Goal: Task Accomplishment & Management: Manage account settings

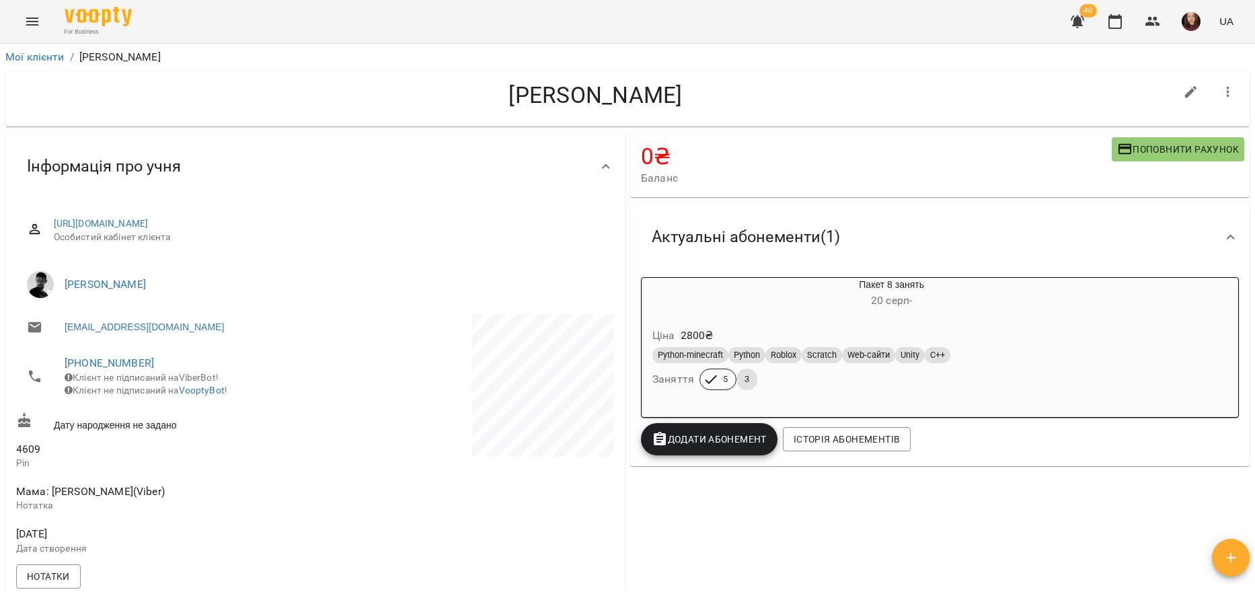
scroll to position [135, 0]
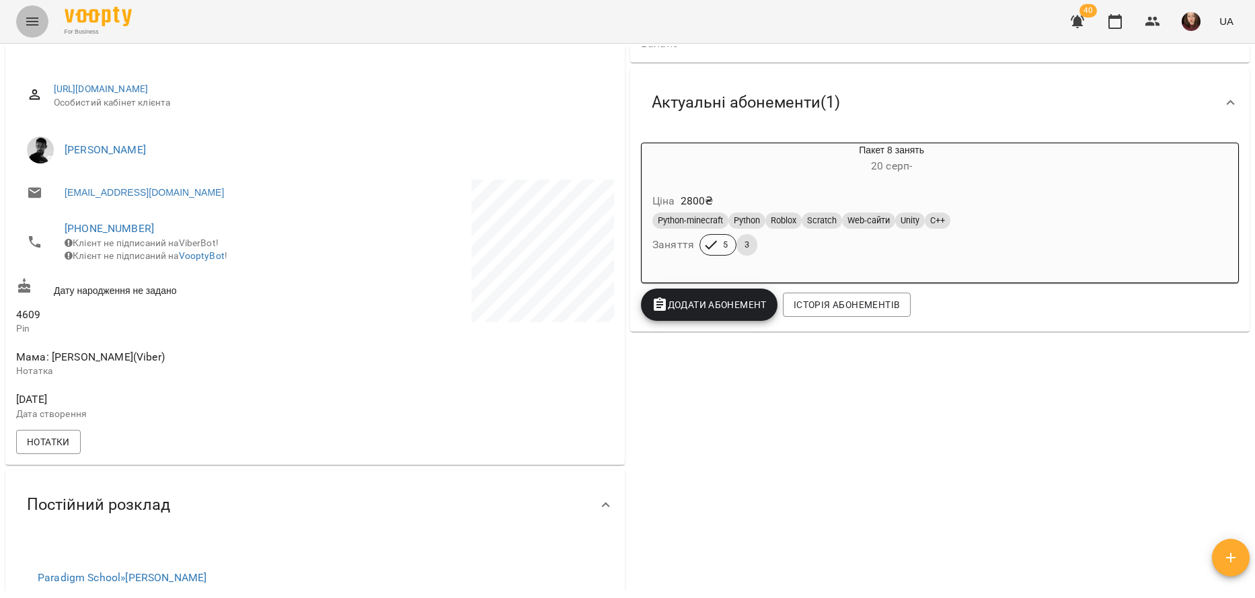
click at [31, 16] on icon "Menu" at bounding box center [32, 21] width 16 height 16
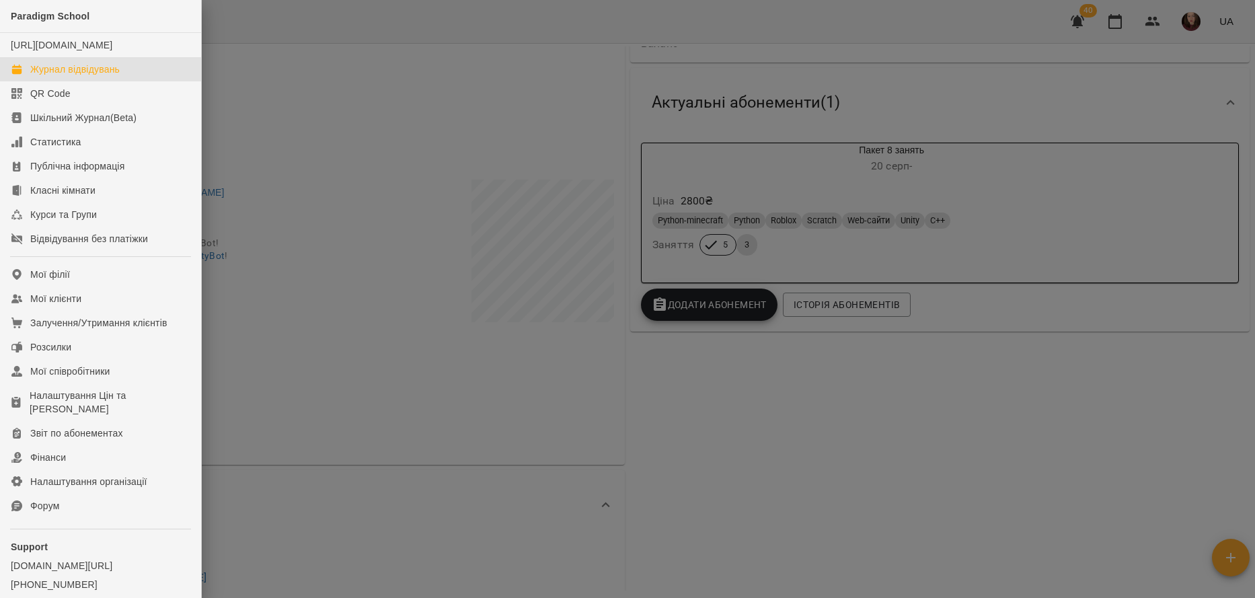
click at [79, 74] on link "Журнал відвідувань" at bounding box center [100, 69] width 201 height 24
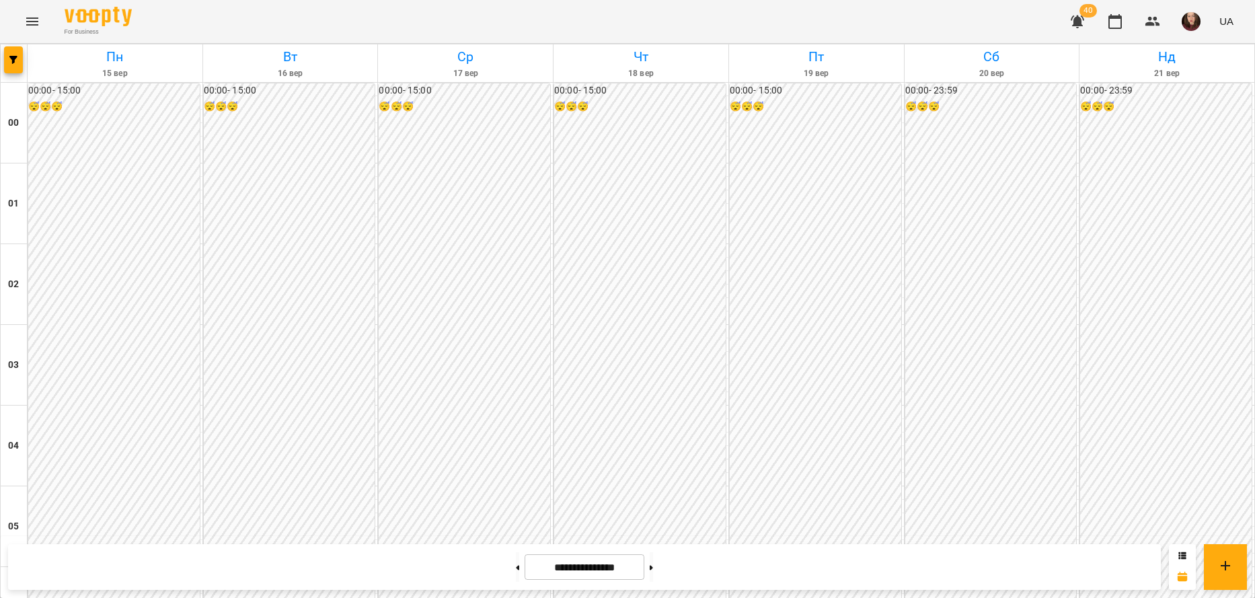
click at [26, 17] on icon "Menu" at bounding box center [32, 21] width 16 height 16
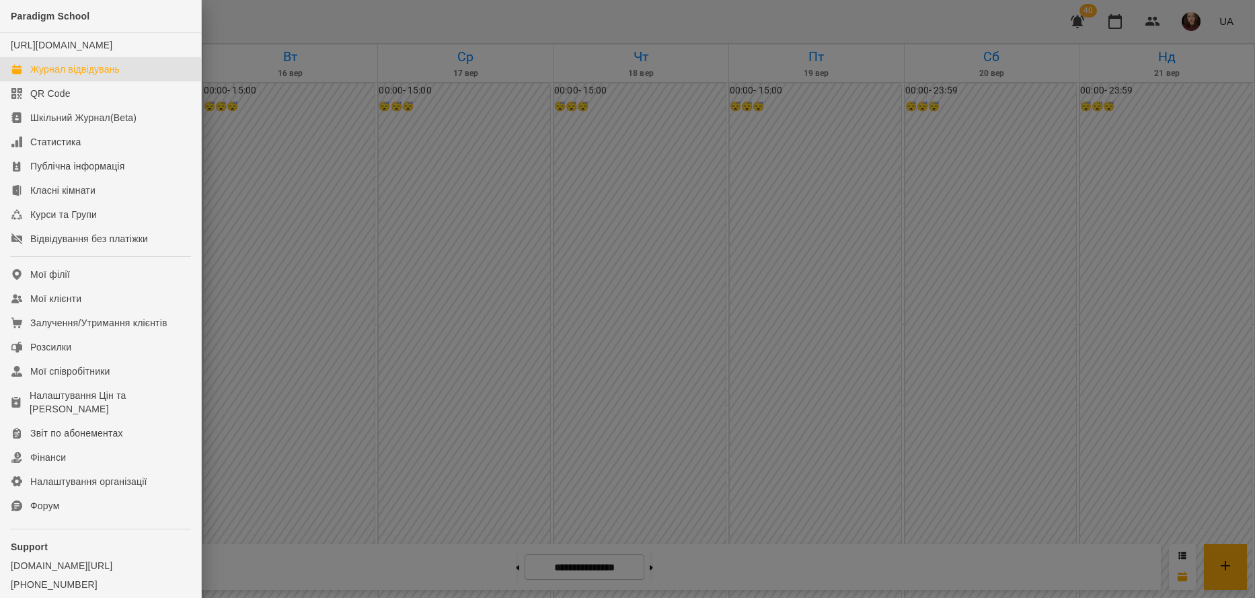
click at [1150, 17] on div at bounding box center [627, 299] width 1255 height 598
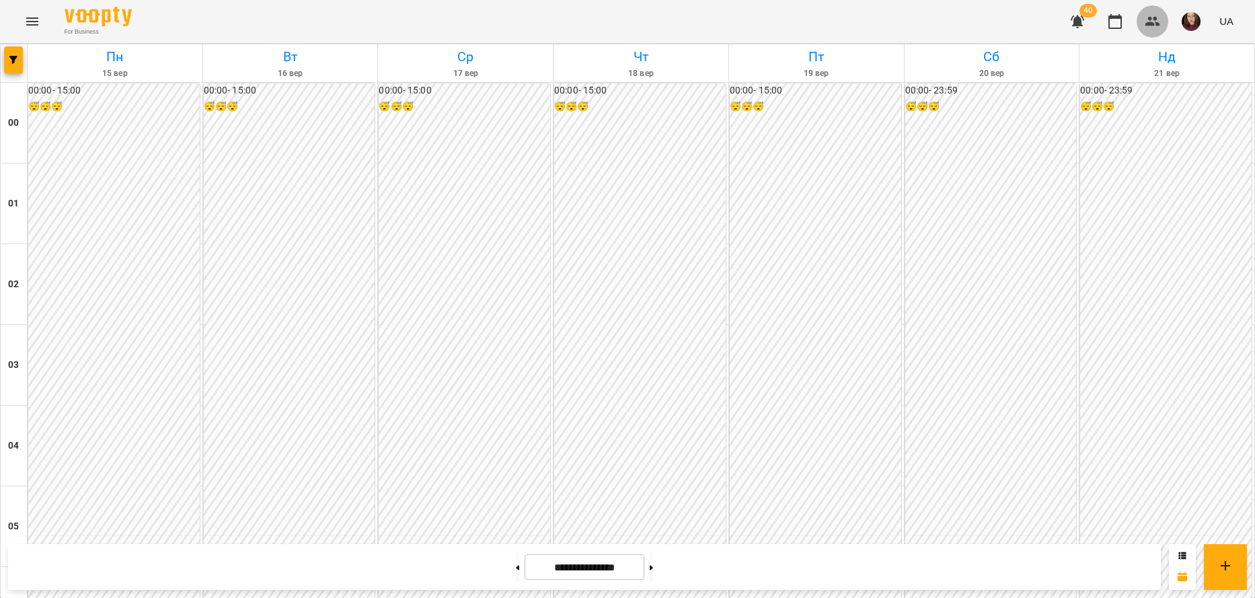
drag, startPoint x: 1152, startPoint y: 24, endPoint x: 1151, endPoint y: 33, distance: 9.4
click at [1152, 24] on icon "button" at bounding box center [1152, 21] width 15 height 9
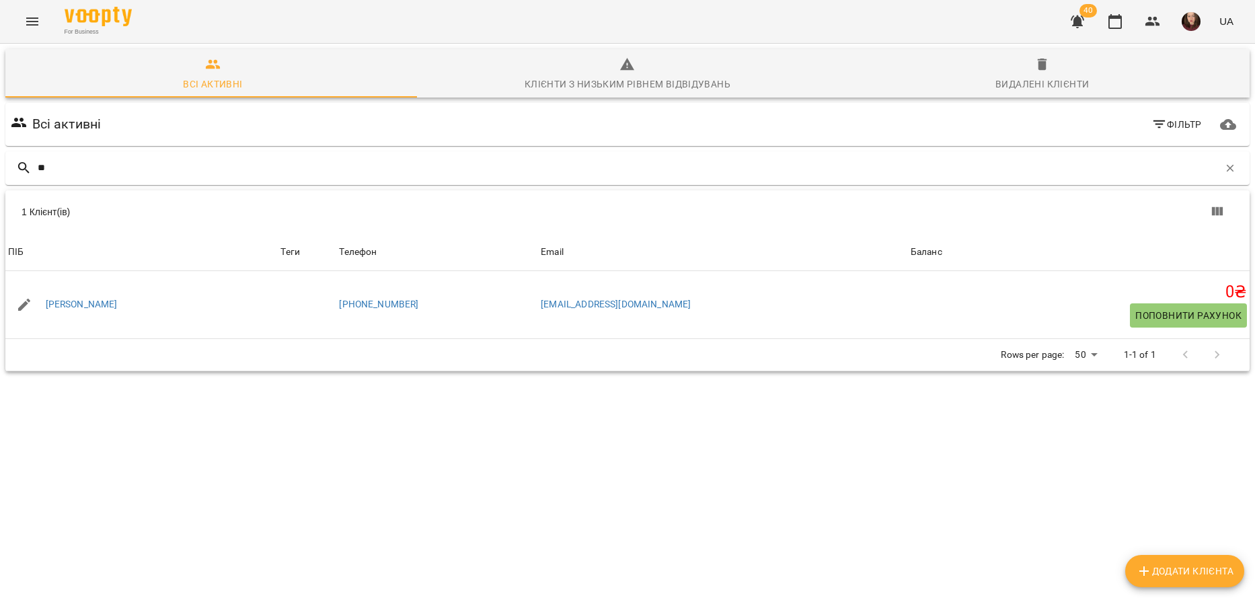
type input "*"
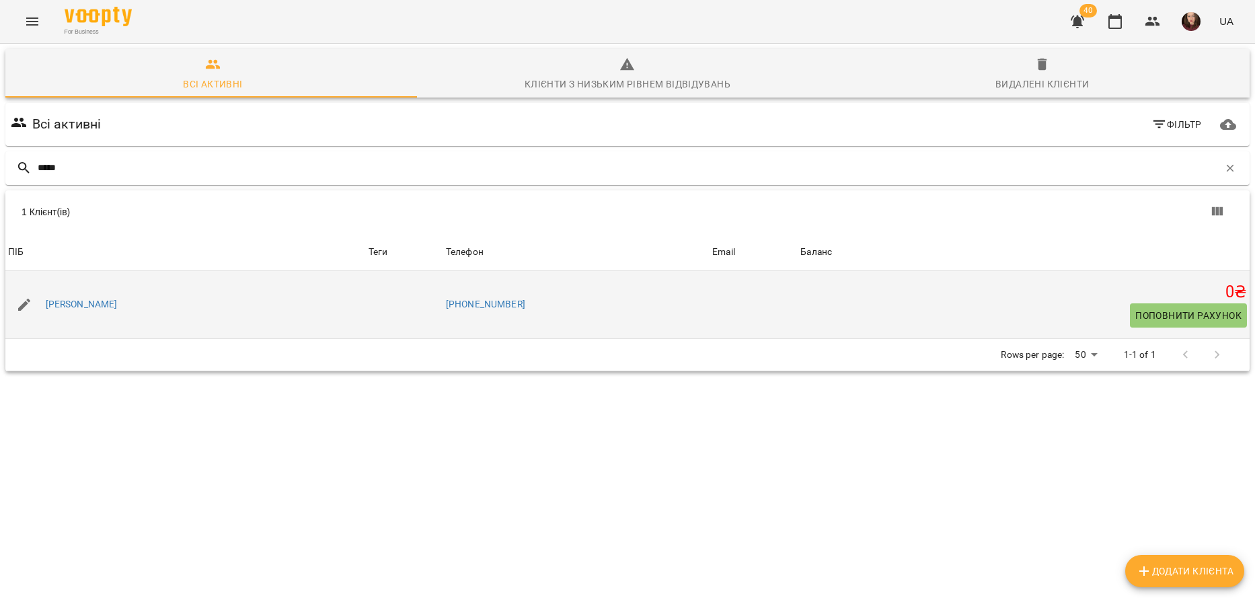
type input "*****"
click at [205, 303] on div "[PERSON_NAME]" at bounding box center [185, 305] width 361 height 38
click at [104, 301] on link "[PERSON_NAME]" at bounding box center [82, 304] width 72 height 13
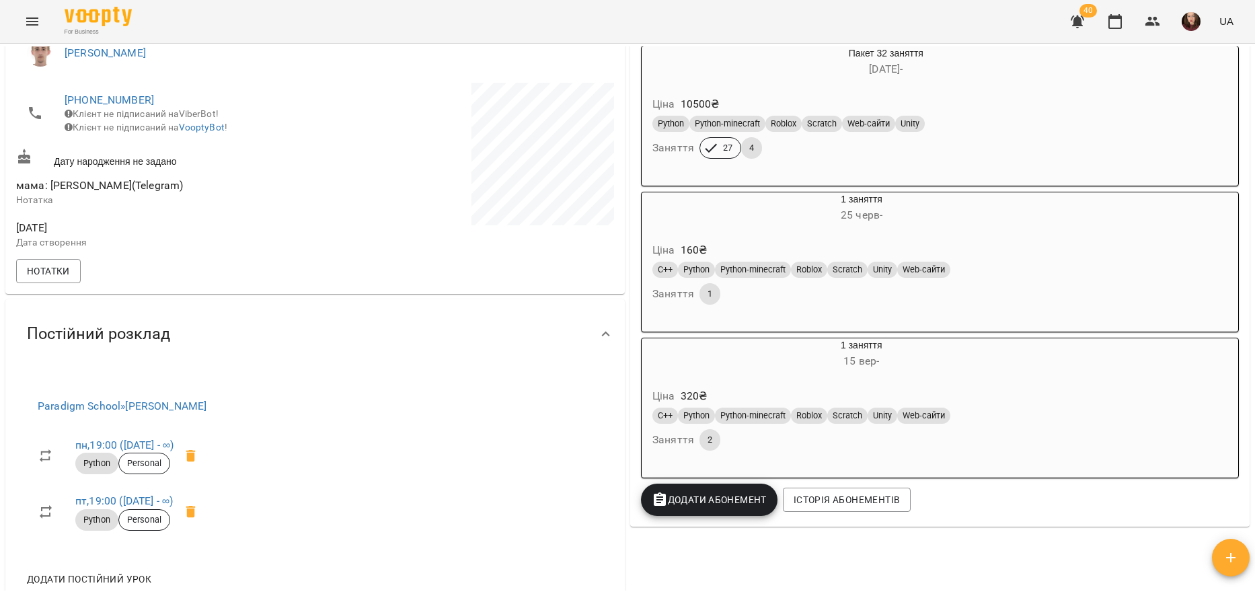
scroll to position [202, 0]
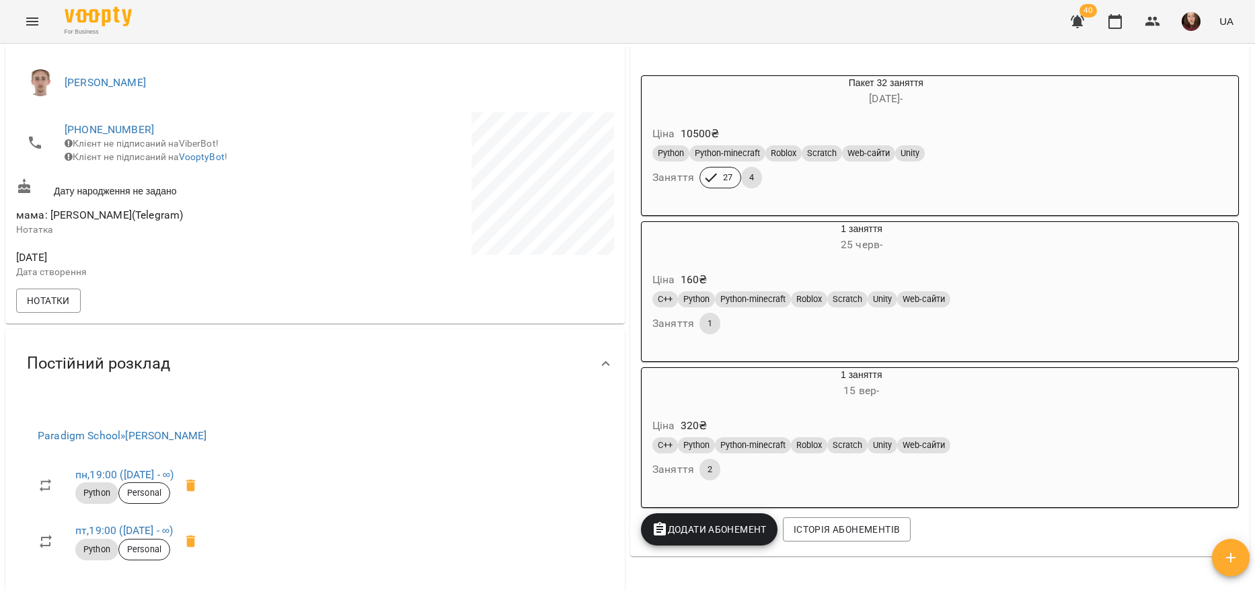
click at [467, 88] on span "[PERSON_NAME]" at bounding box center [334, 83] width 539 height 16
click at [1149, 21] on icon "button" at bounding box center [1153, 21] width 16 height 16
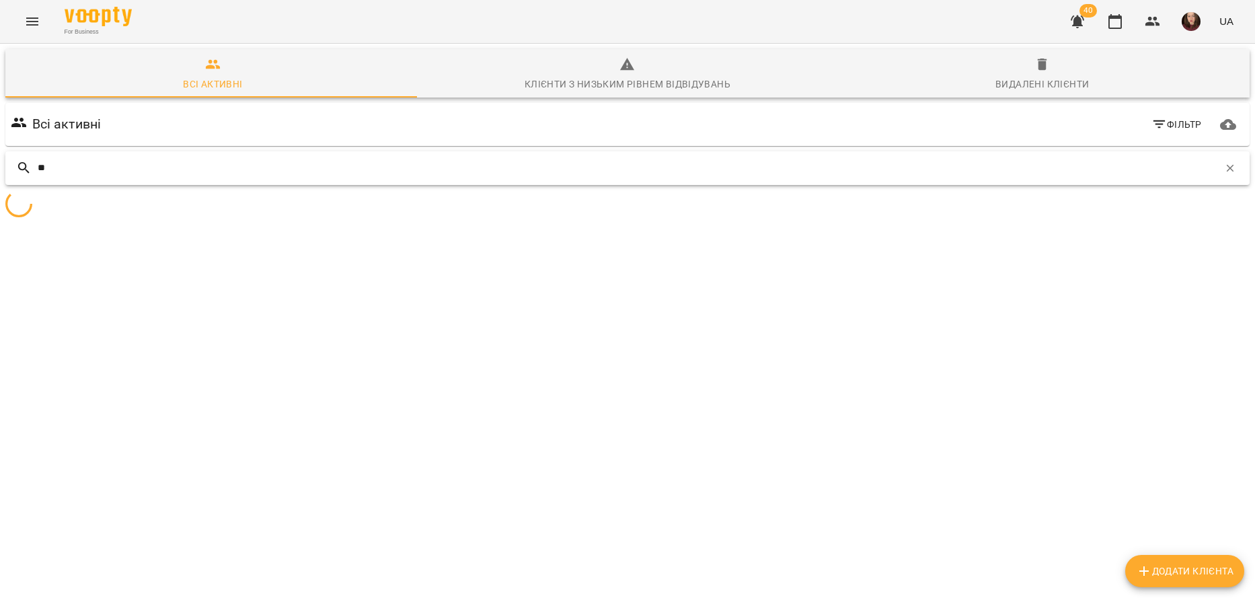
type input "*"
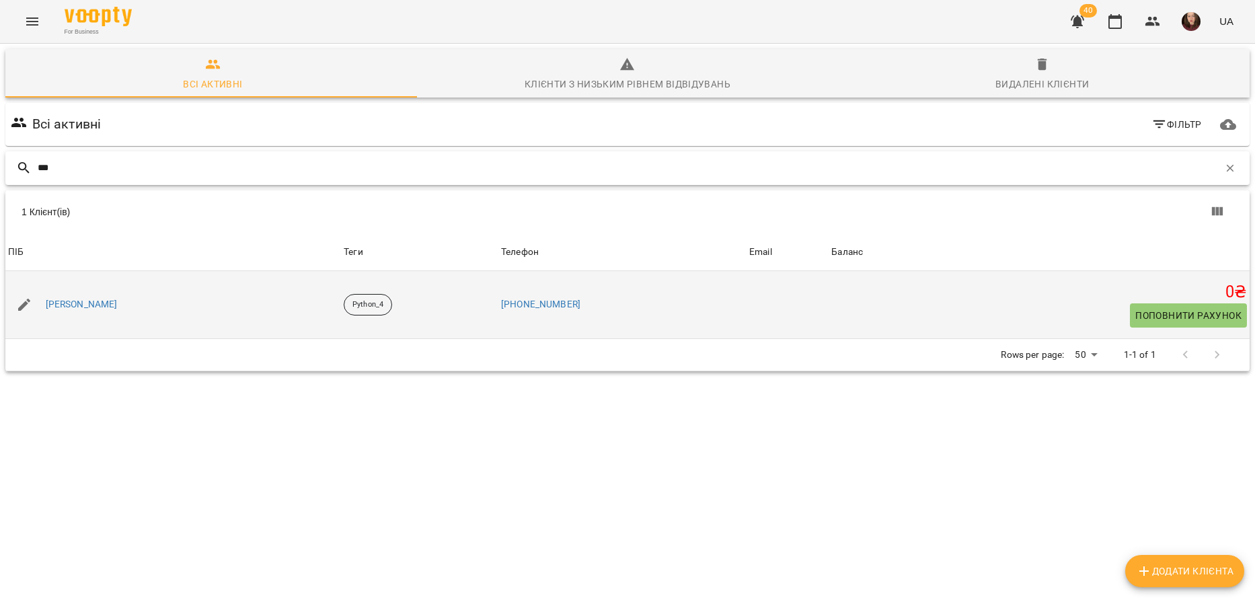
type input "***"
drag, startPoint x: 135, startPoint y: 308, endPoint x: 48, endPoint y: 311, distance: 86.8
click at [48, 311] on div "[PERSON_NAME]" at bounding box center [173, 305] width 336 height 38
copy link "[PERSON_NAME]"
click at [80, 305] on link "[PERSON_NAME]" at bounding box center [82, 304] width 72 height 13
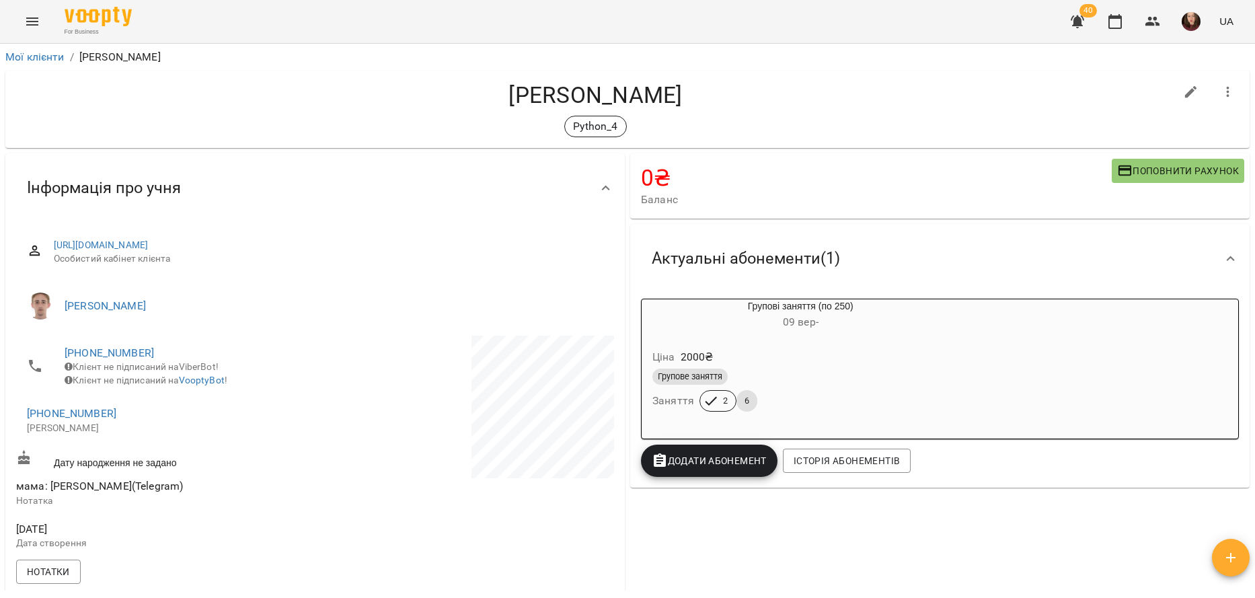
scroll to position [67, 0]
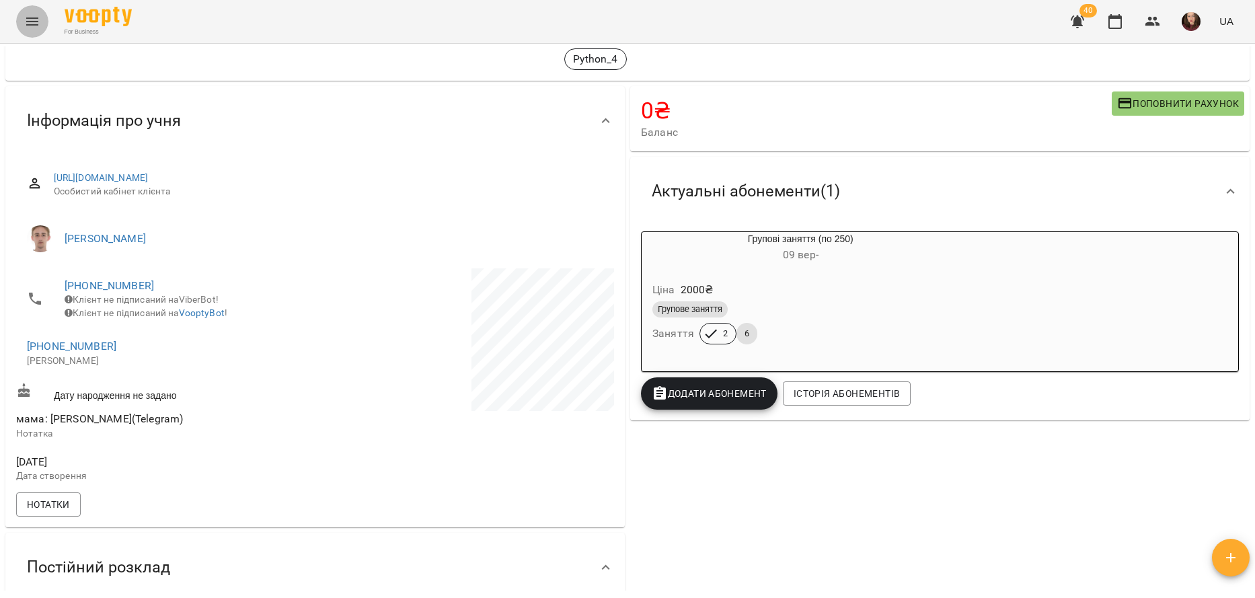
click at [31, 25] on icon "Menu" at bounding box center [32, 21] width 12 height 8
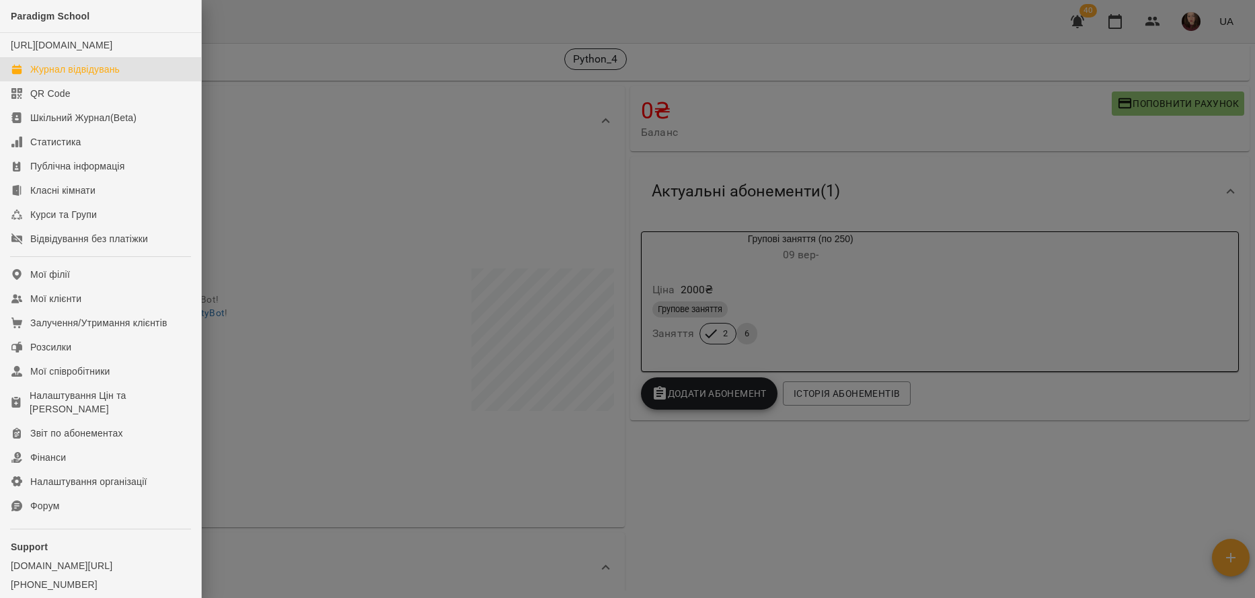
click at [115, 76] on div "Журнал відвідувань" at bounding box center [74, 69] width 89 height 13
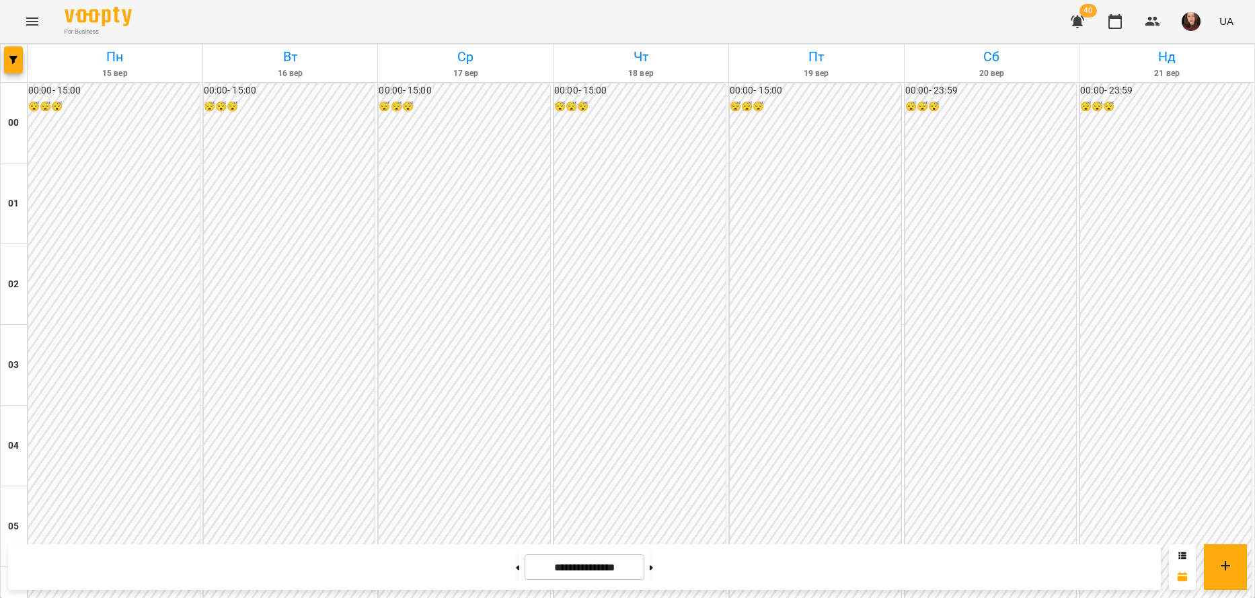
click at [32, 22] on icon "Menu" at bounding box center [32, 21] width 12 height 8
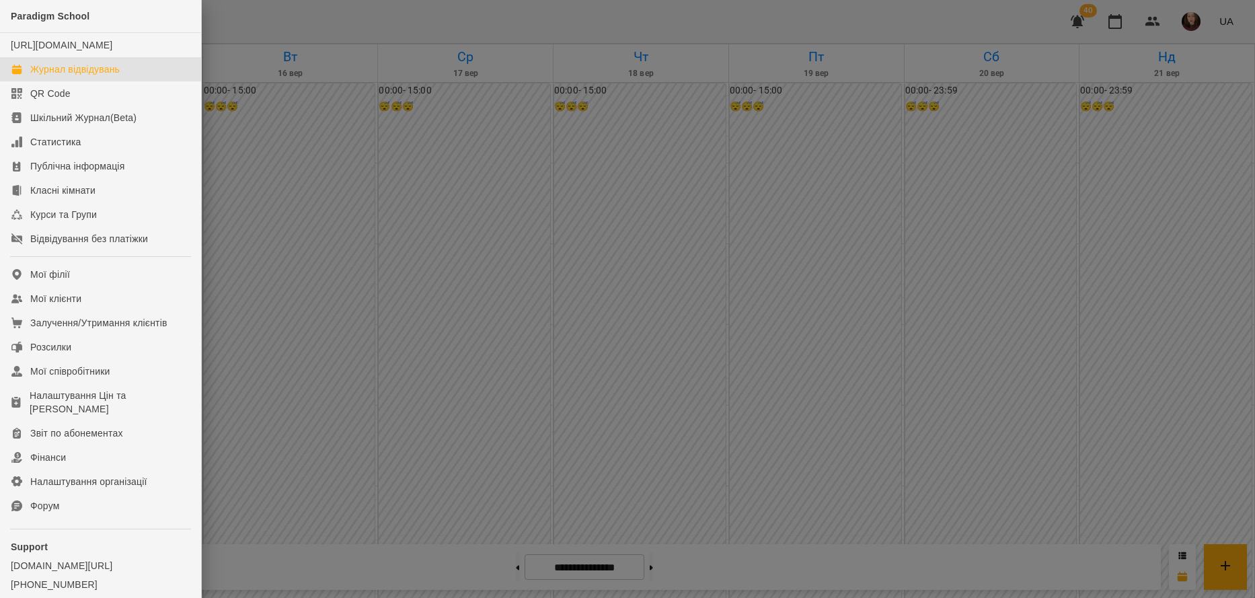
click at [108, 76] on div "Журнал відвідувань" at bounding box center [74, 69] width 89 height 13
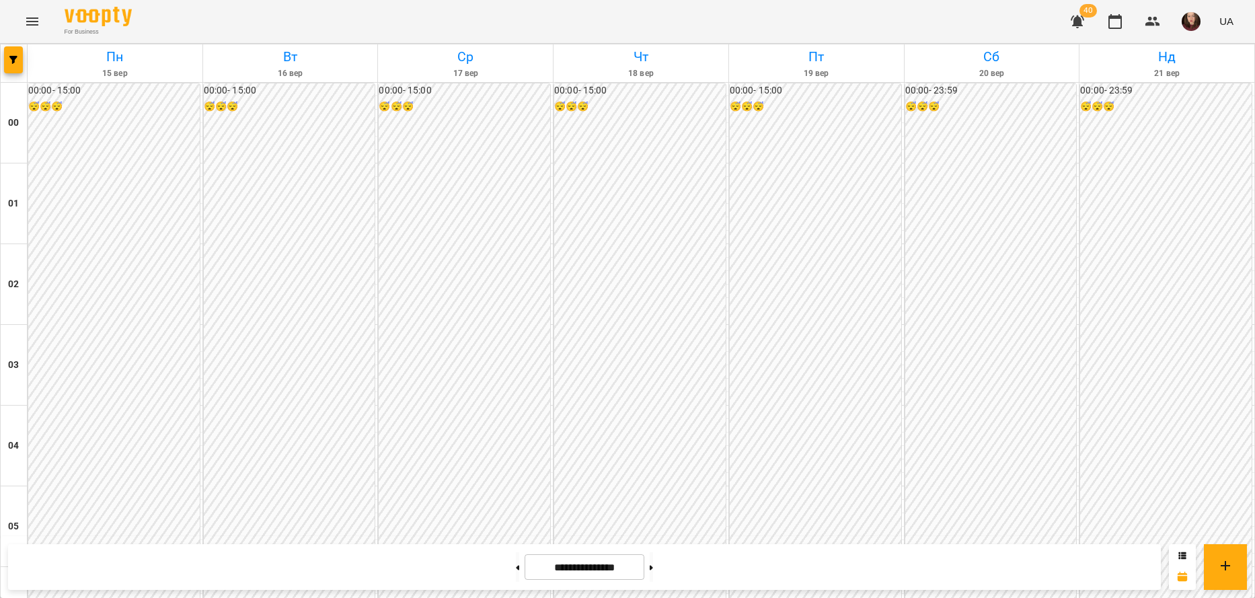
scroll to position [1079, 0]
click at [9, 62] on icon "button" at bounding box center [13, 60] width 8 height 8
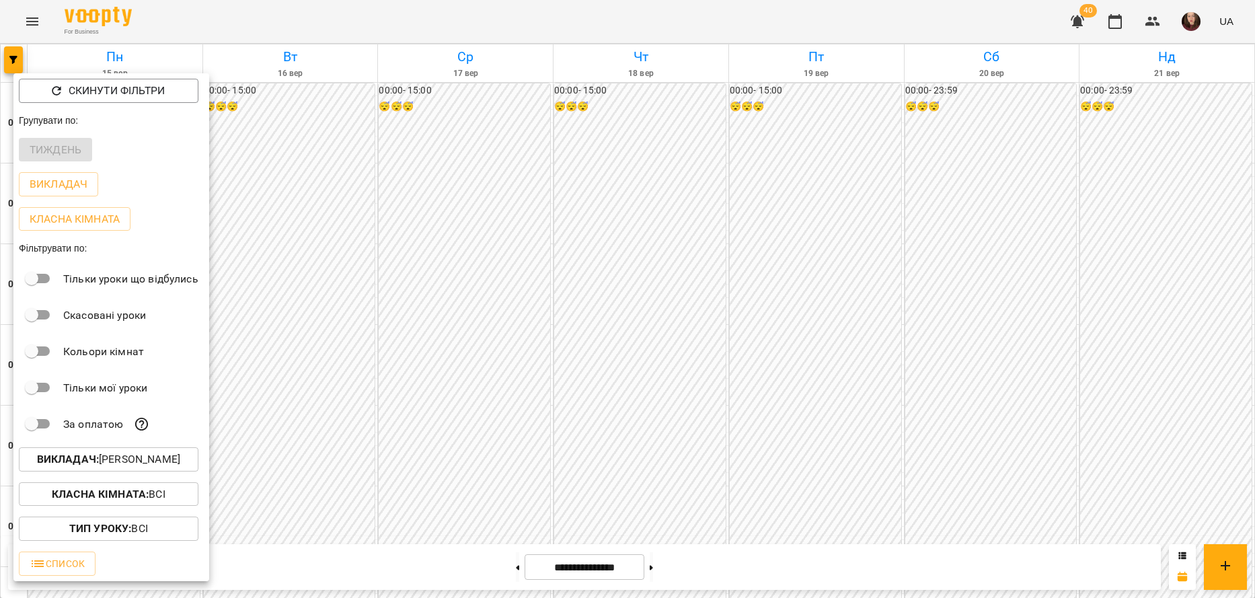
click at [196, 454] on button "Викладач : [PERSON_NAME]" at bounding box center [109, 459] width 180 height 24
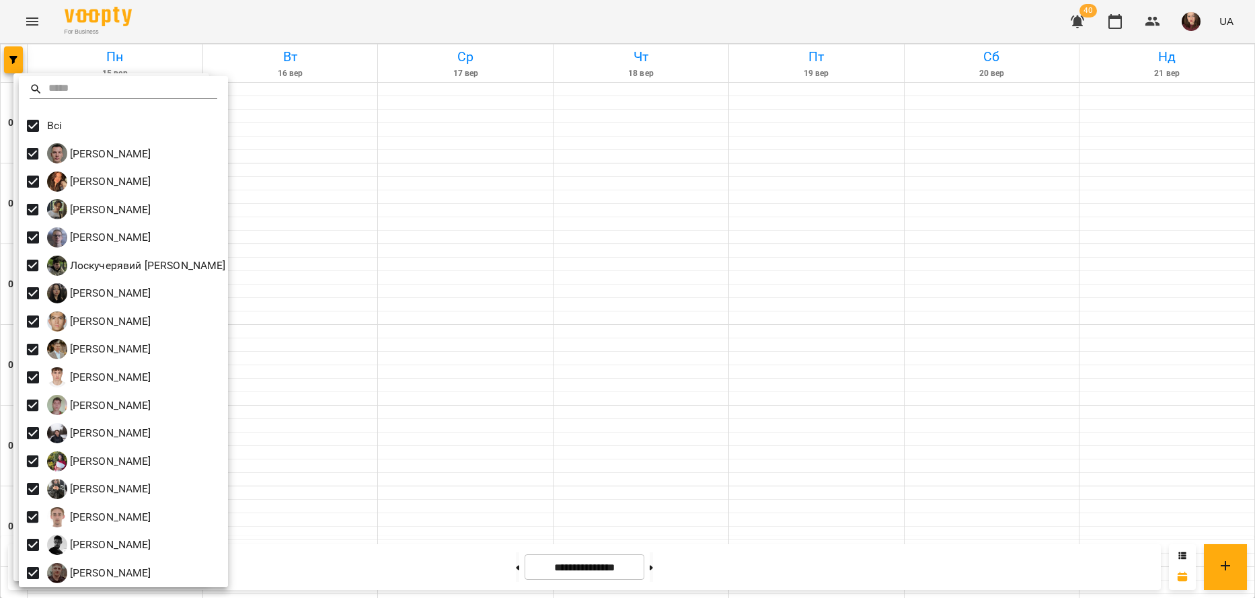
click at [325, 229] on div at bounding box center [627, 299] width 1255 height 598
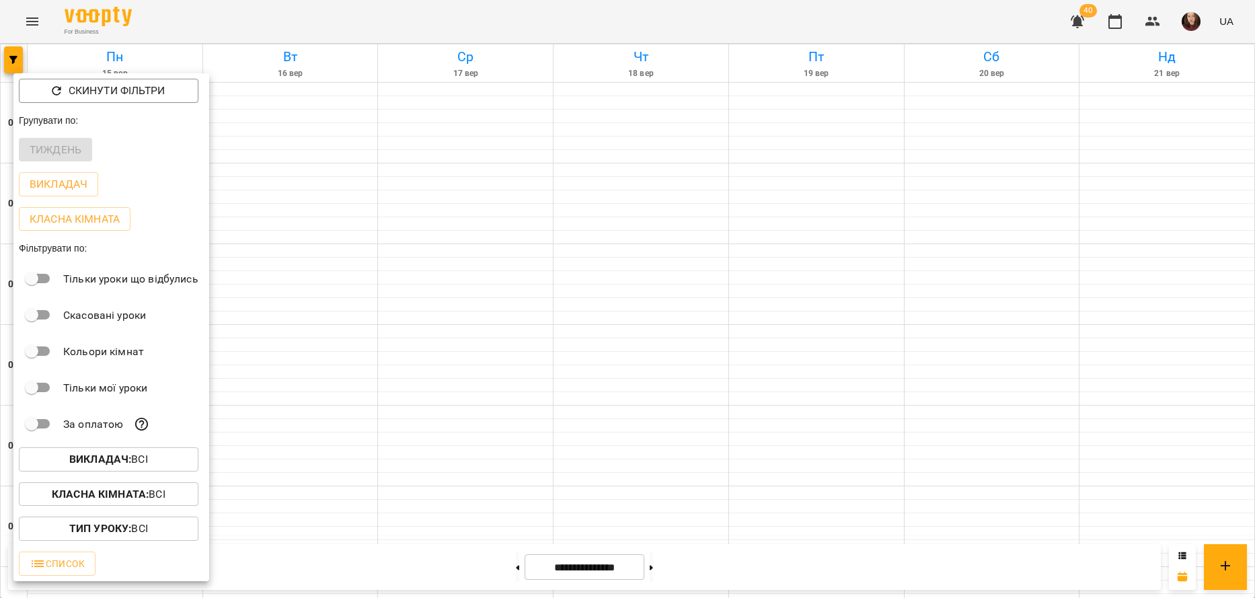
click at [325, 229] on div at bounding box center [627, 299] width 1255 height 598
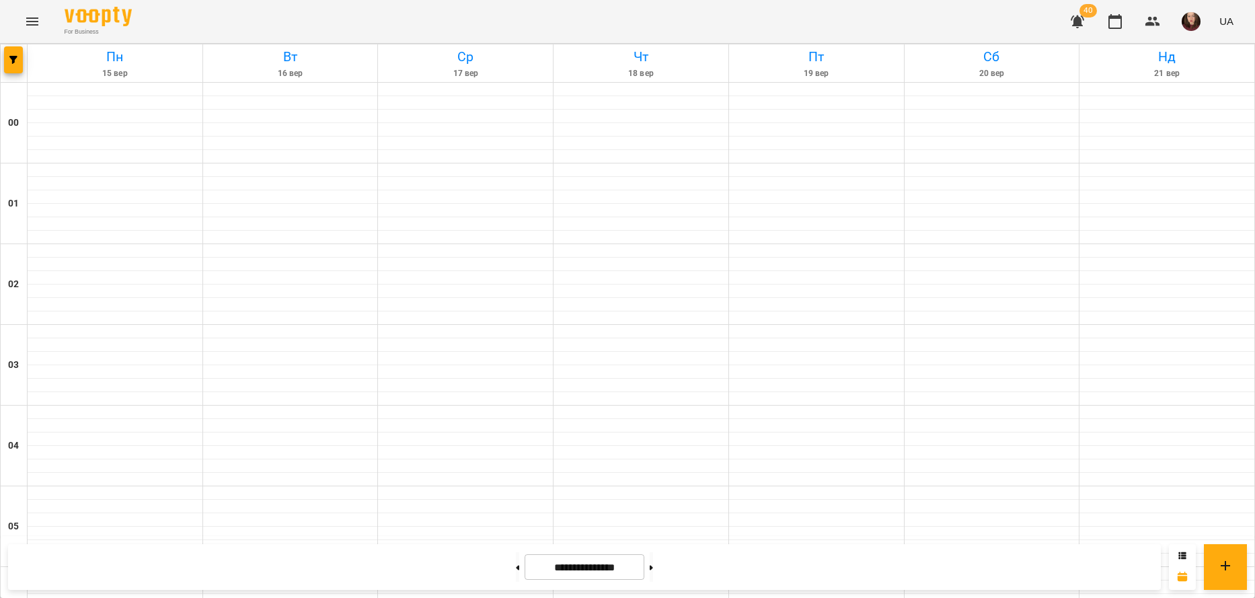
scroll to position [1213, 0]
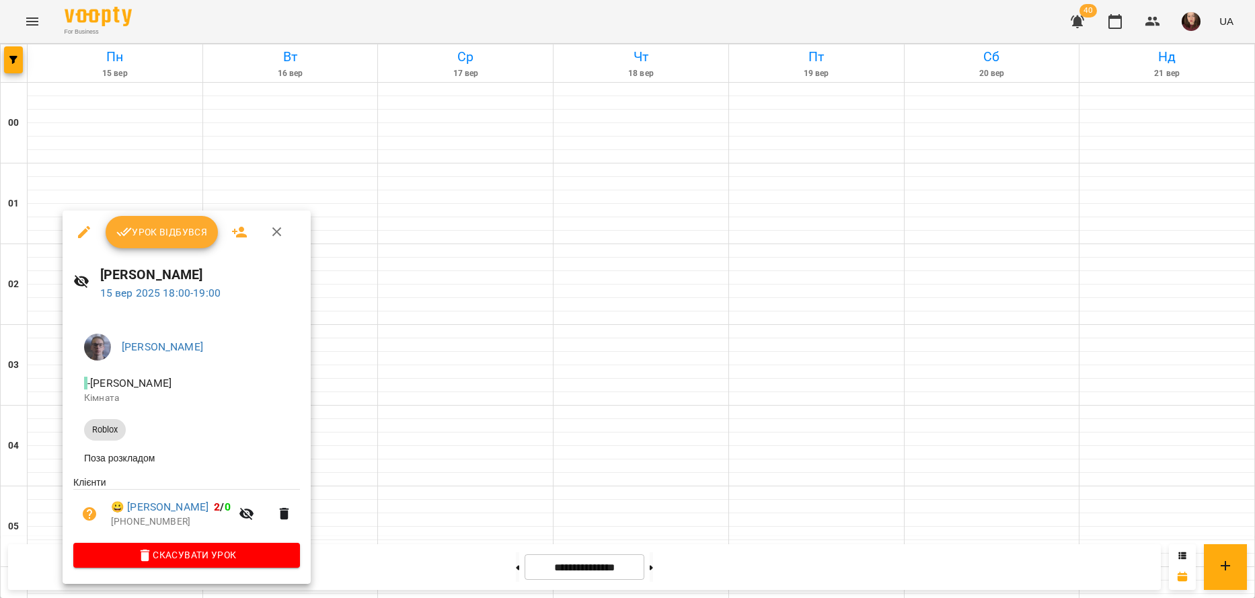
click at [387, 386] on div at bounding box center [627, 299] width 1255 height 598
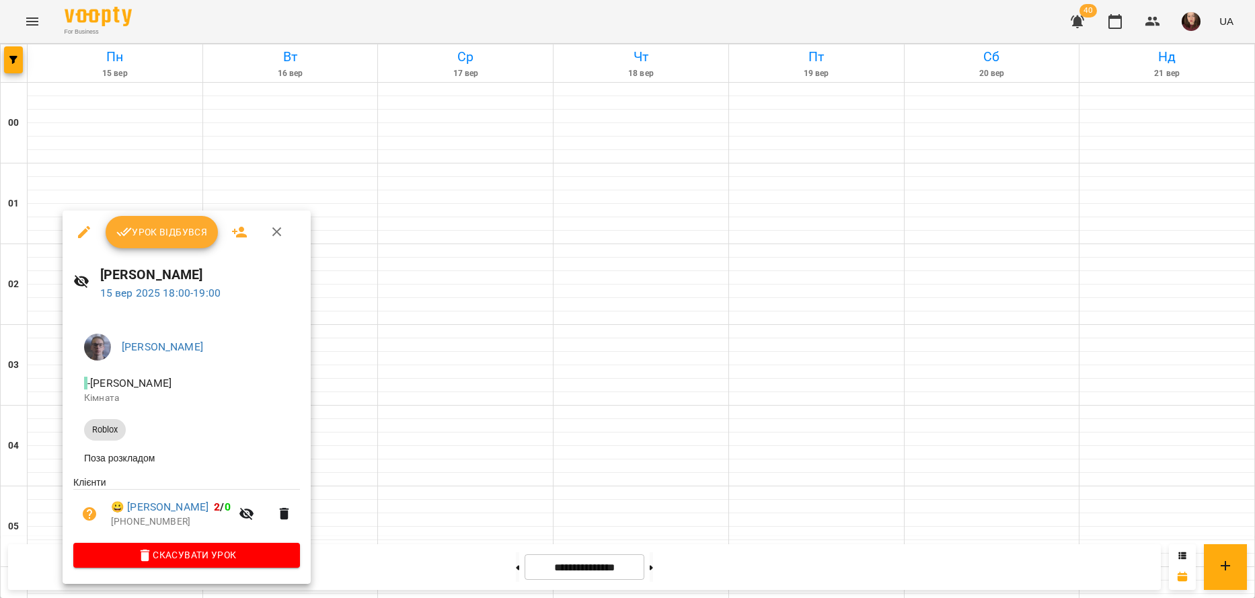
click at [274, 230] on icon "button" at bounding box center [276, 231] width 9 height 9
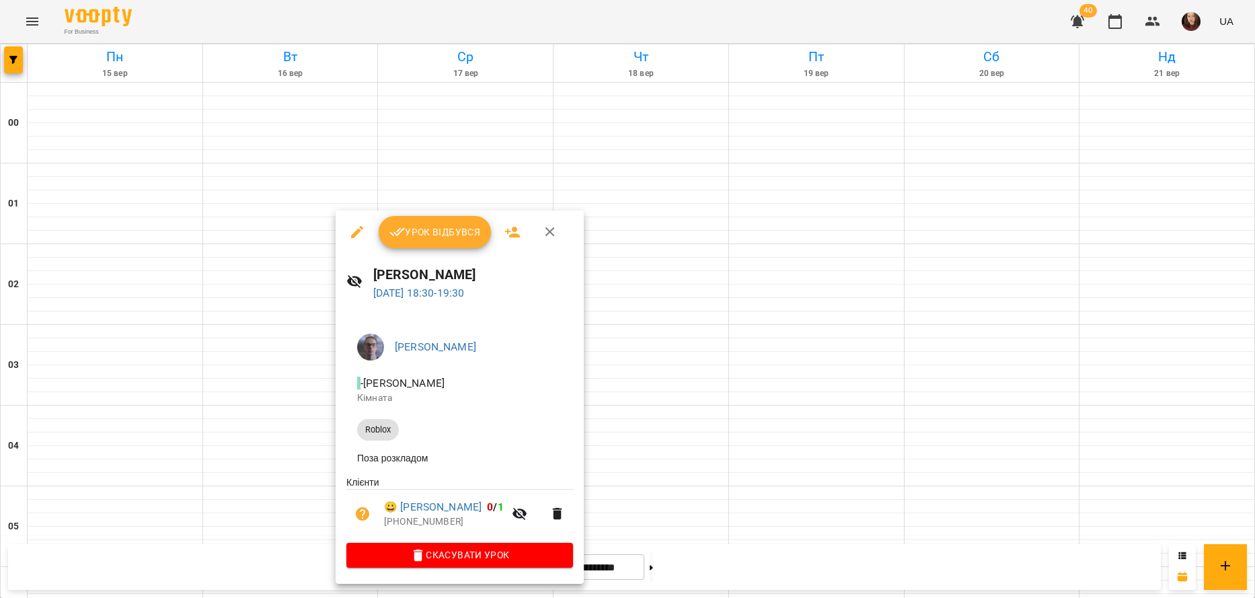
click at [548, 230] on icon "button" at bounding box center [550, 231] width 9 height 9
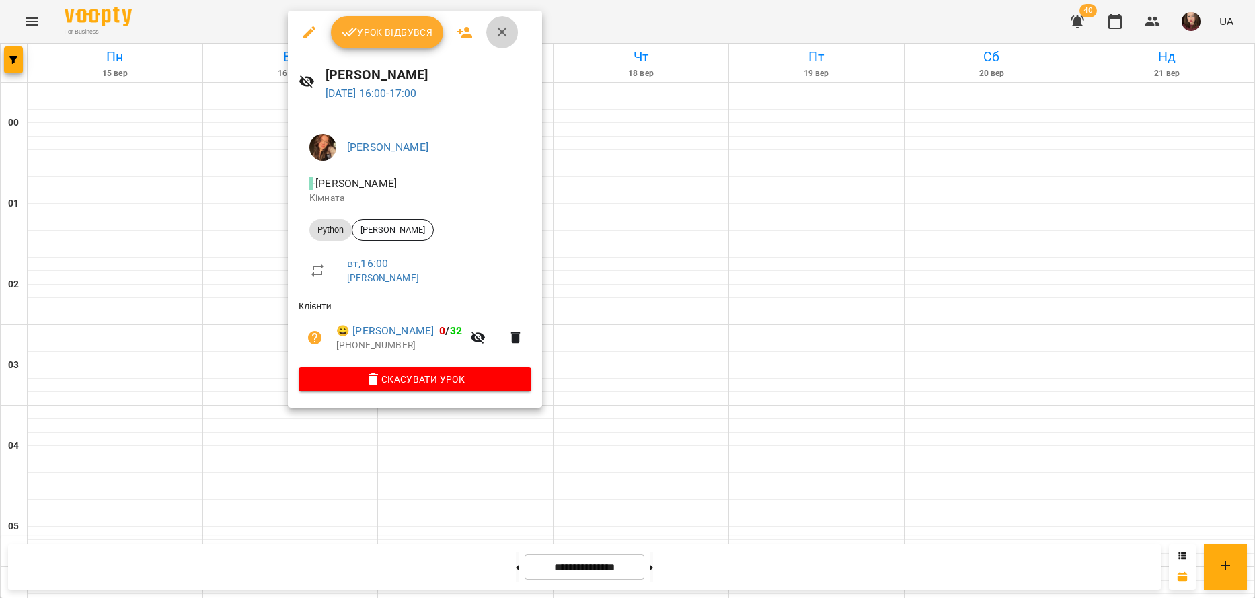
click at [505, 35] on icon "button" at bounding box center [502, 32] width 16 height 16
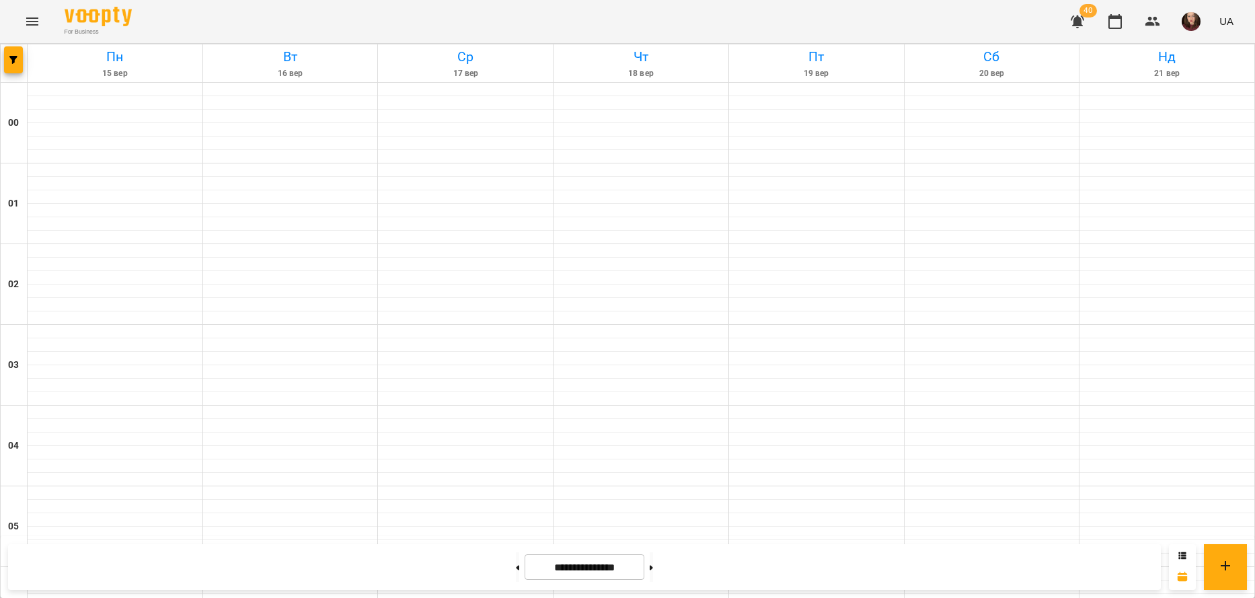
scroll to position [474, 0]
click at [26, 22] on icon "Menu" at bounding box center [32, 21] width 12 height 8
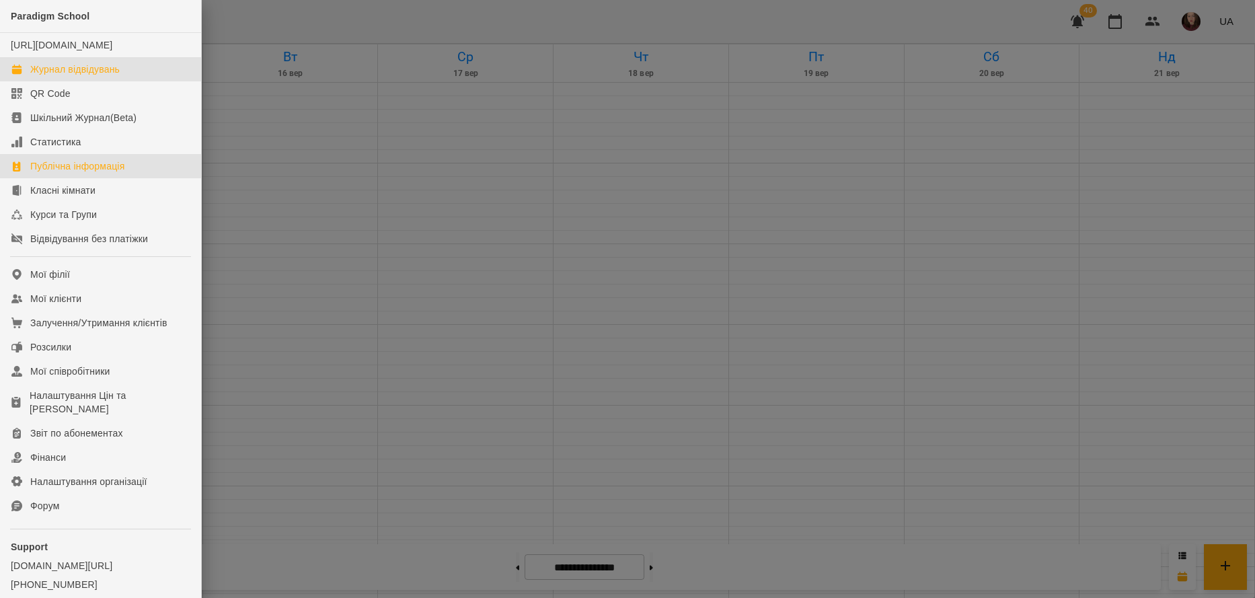
click at [121, 173] on div "Публічна інформація" at bounding box center [77, 165] width 94 height 13
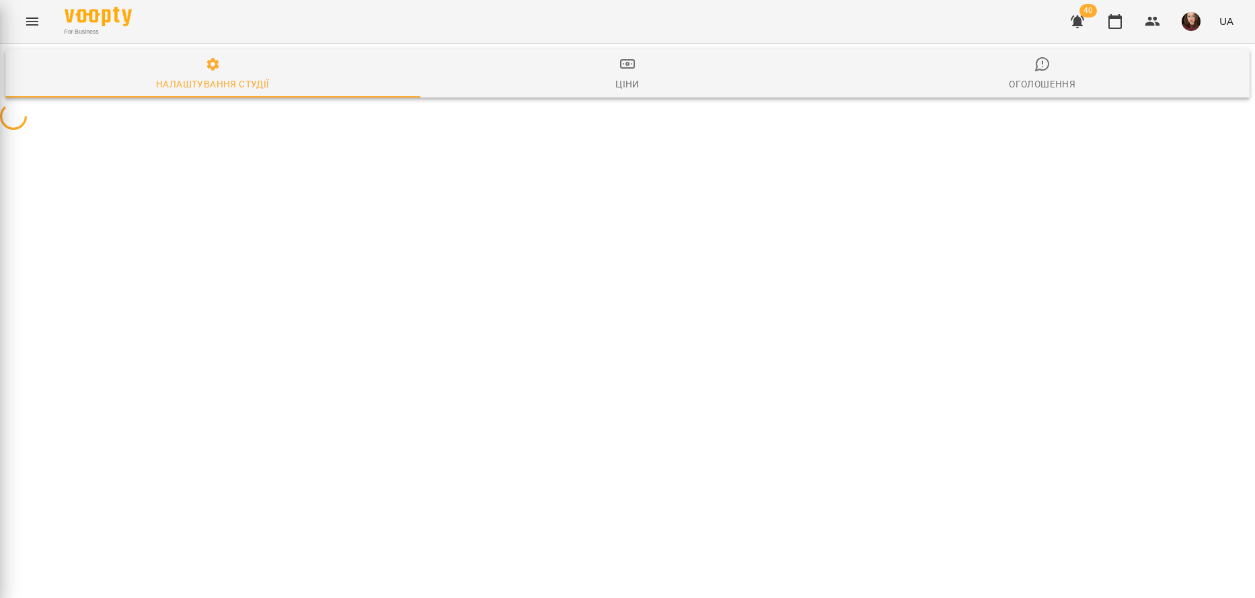
select select "**"
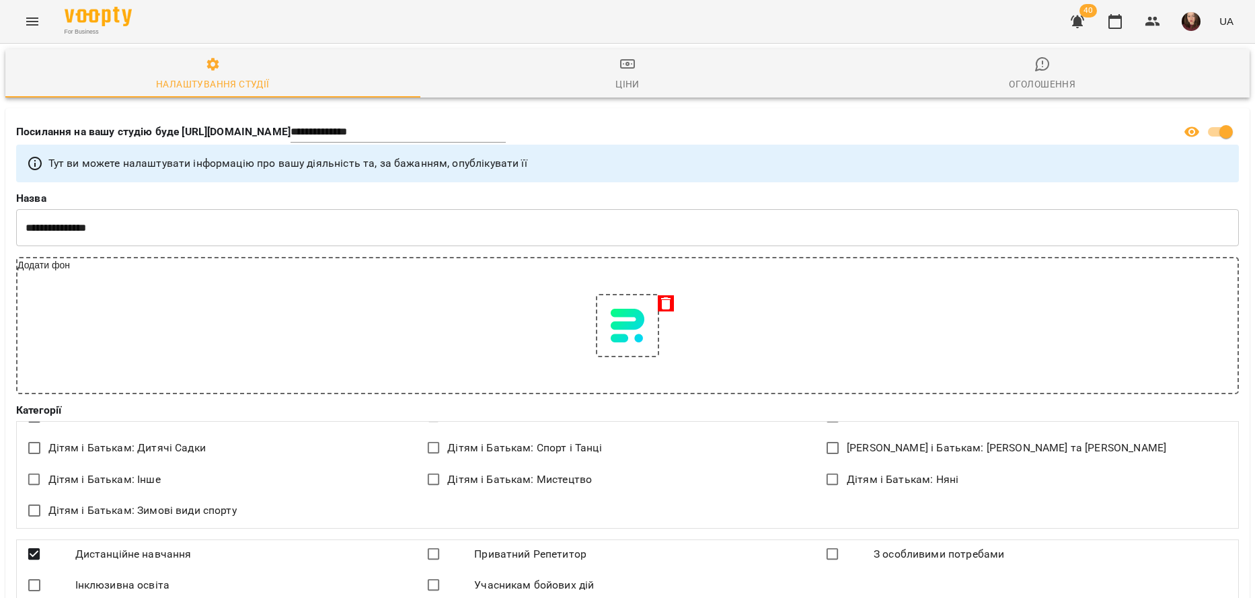
scroll to position [67, 0]
click at [36, 27] on icon "Menu" at bounding box center [32, 21] width 16 height 16
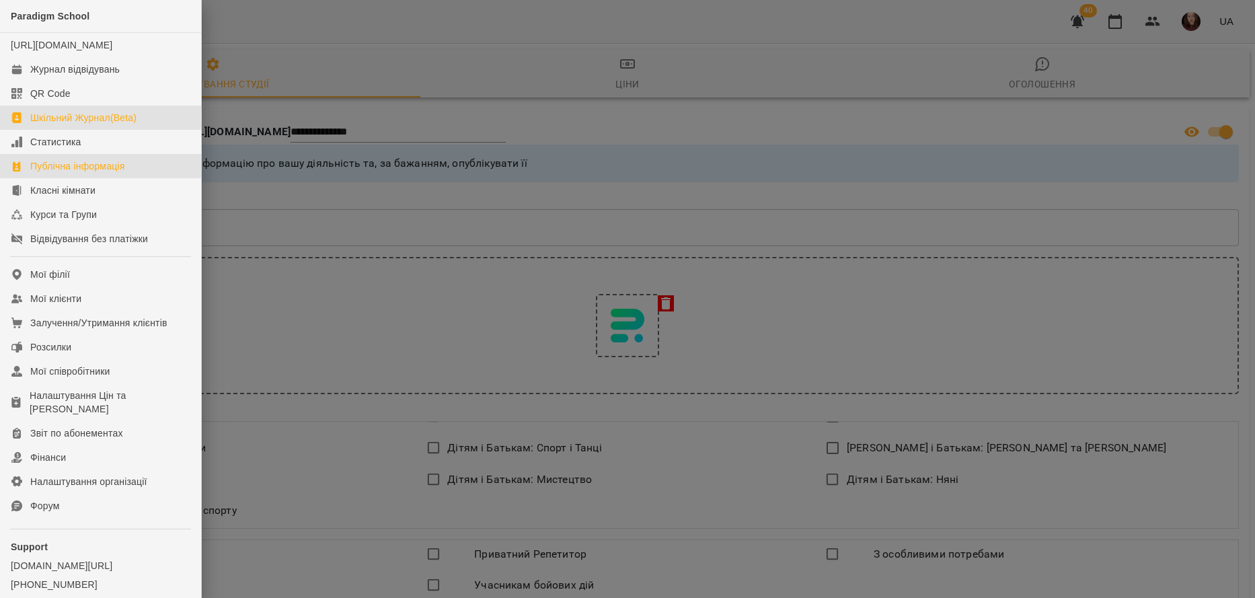
click at [120, 124] on div "Шкільний Журнал(Beta)" at bounding box center [83, 117] width 106 height 13
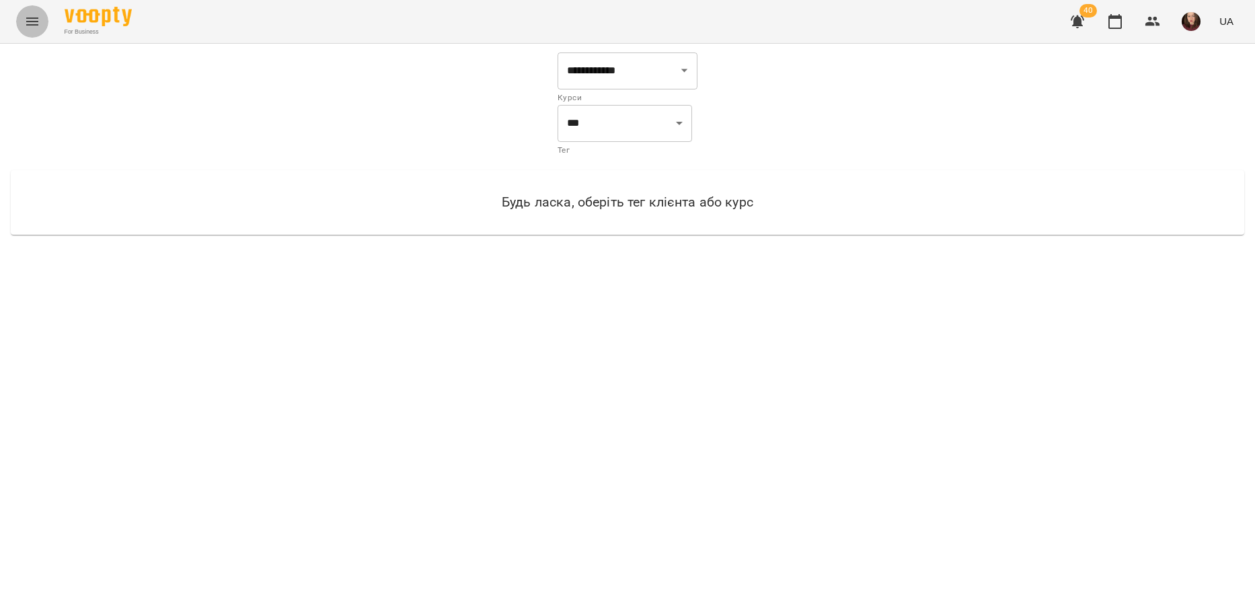
click at [22, 19] on button "Menu" at bounding box center [32, 21] width 32 height 32
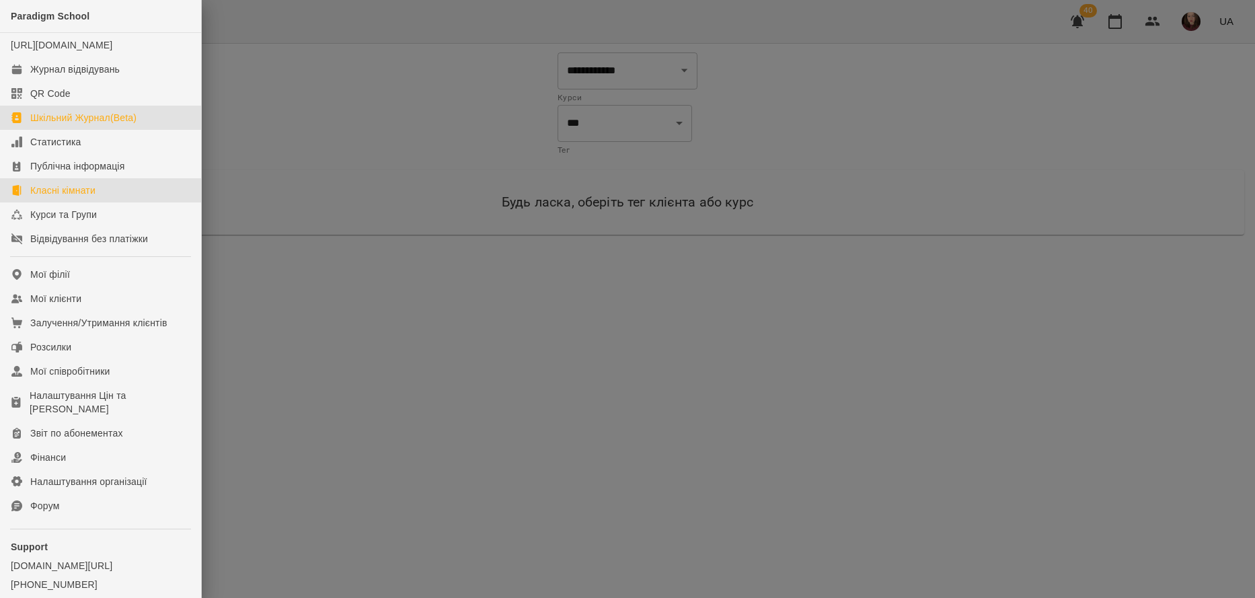
click at [96, 197] on div "Класні кімнати" at bounding box center [62, 190] width 65 height 13
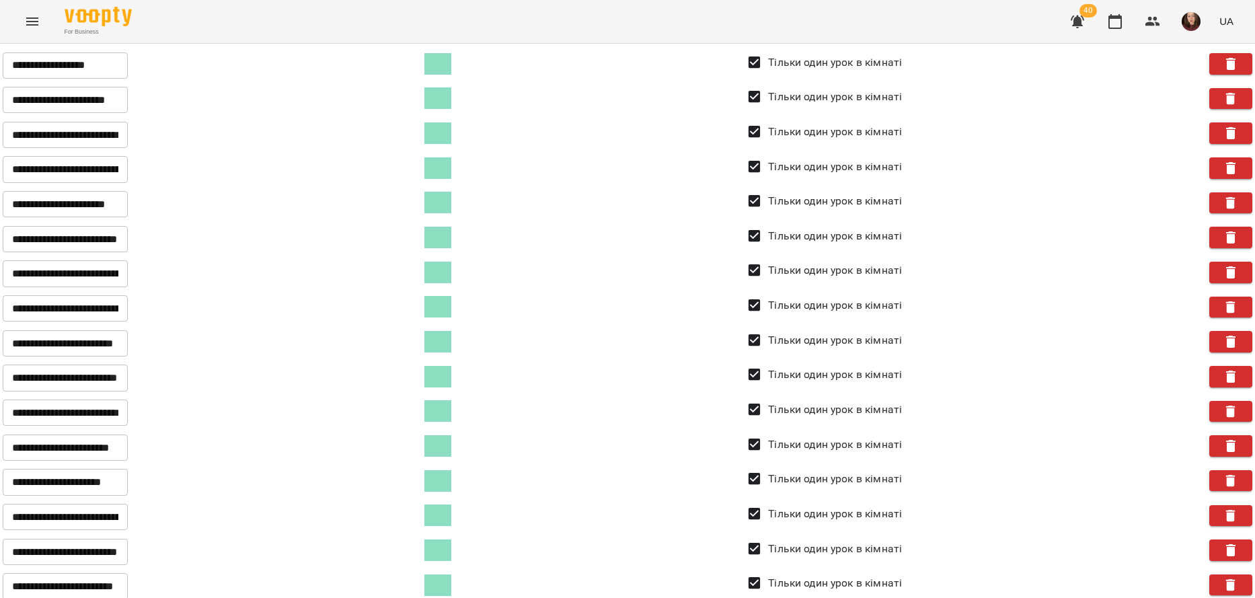
click at [24, 22] on button "Menu" at bounding box center [32, 21] width 32 height 32
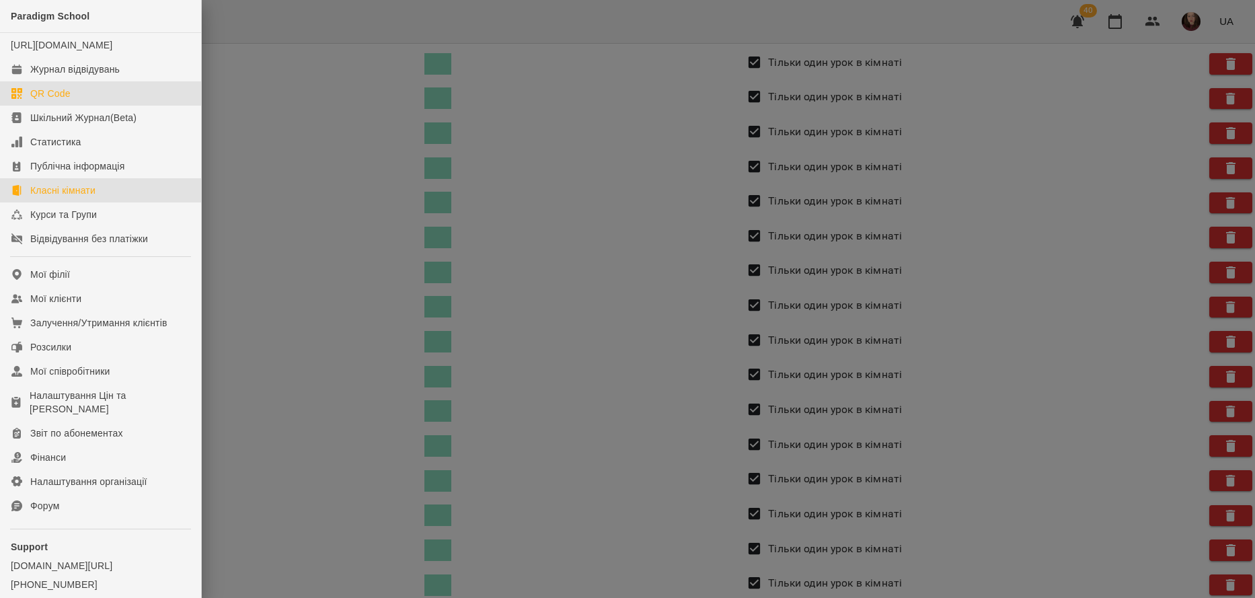
click at [59, 100] on div "QR Code" at bounding box center [50, 93] width 40 height 13
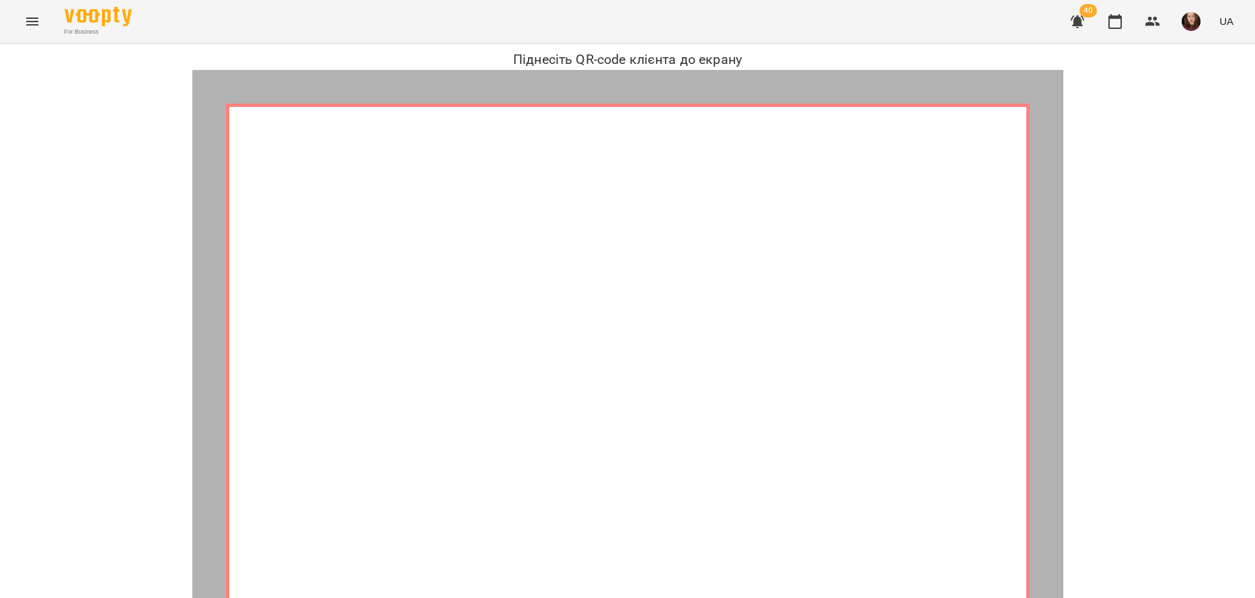
click at [40, 19] on icon "Menu" at bounding box center [32, 21] width 16 height 16
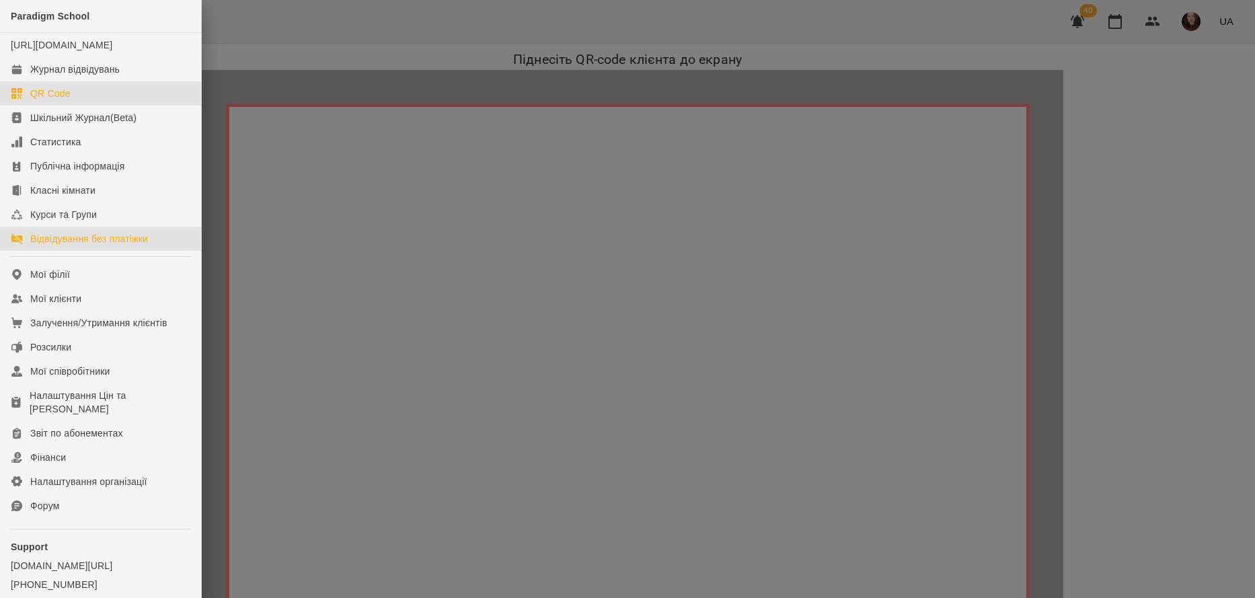
click at [92, 246] on div "Відвідування без платіжки" at bounding box center [89, 238] width 118 height 13
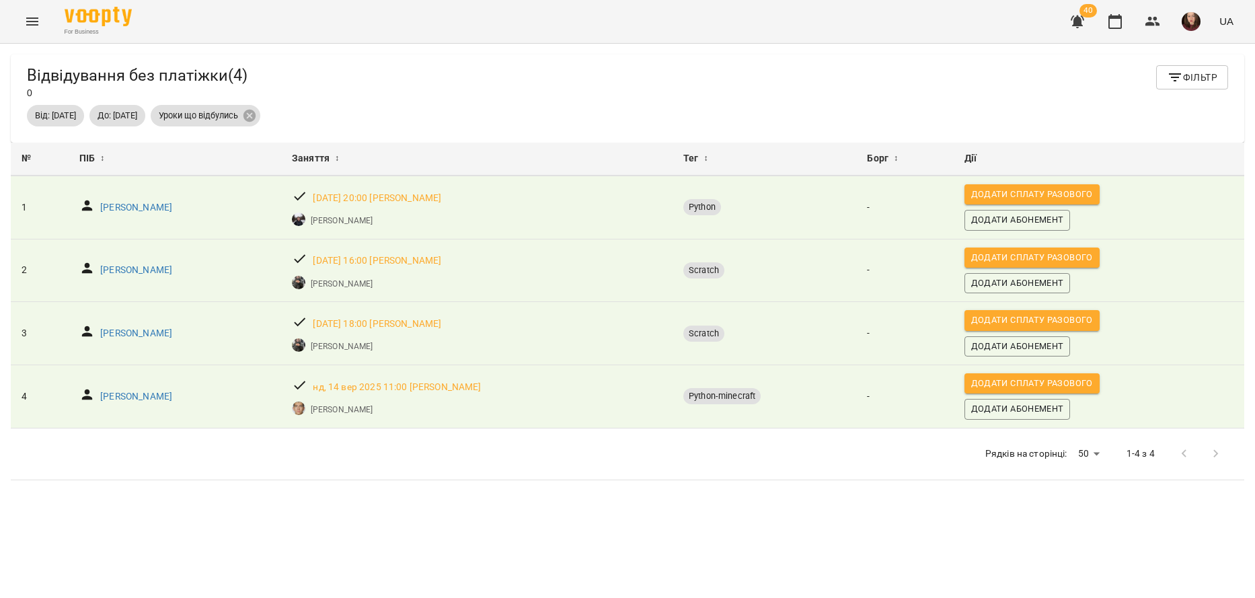
click at [32, 20] on icon "Menu" at bounding box center [32, 21] width 16 height 16
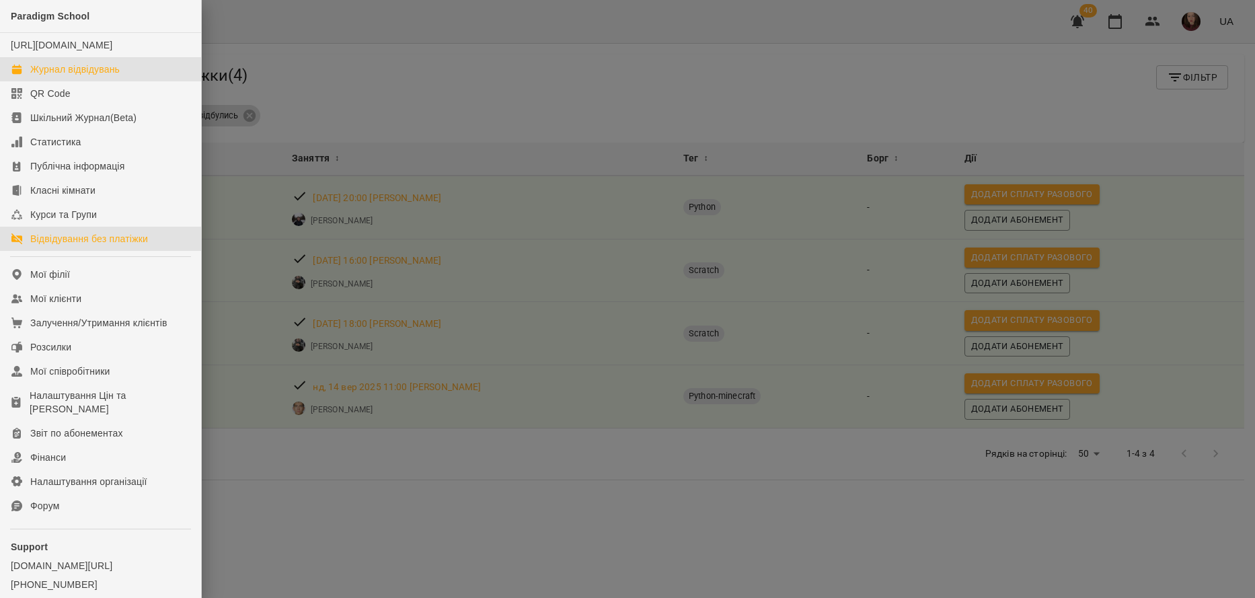
click at [116, 76] on div "Журнал відвідувань" at bounding box center [74, 69] width 89 height 13
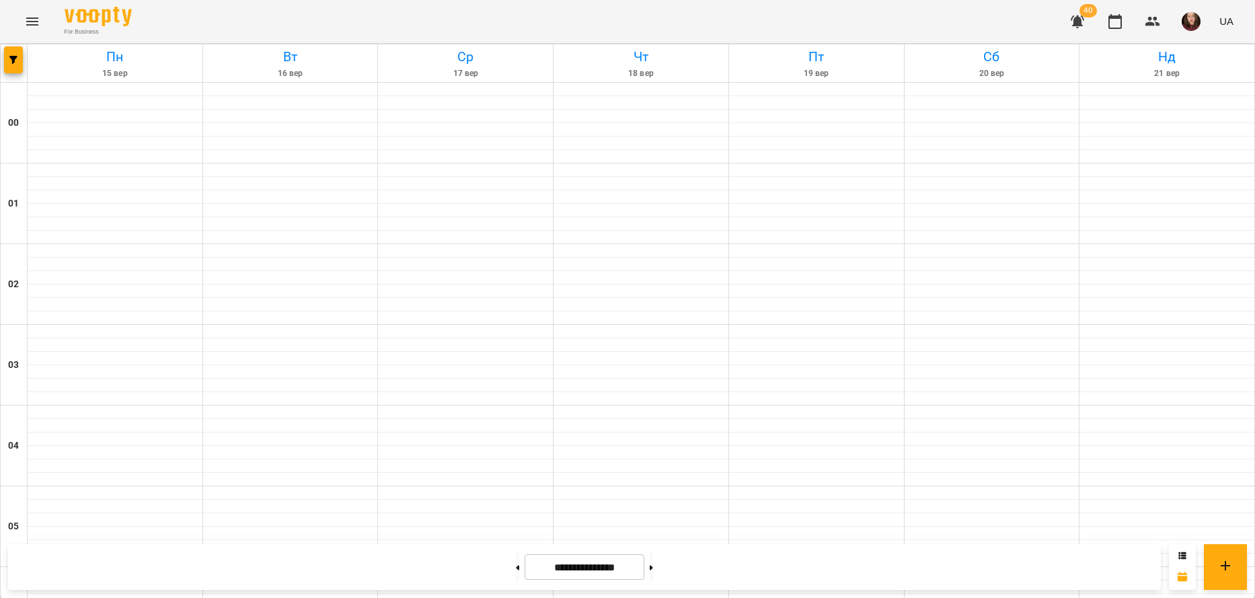
click at [28, 15] on icon "Menu" at bounding box center [32, 21] width 16 height 16
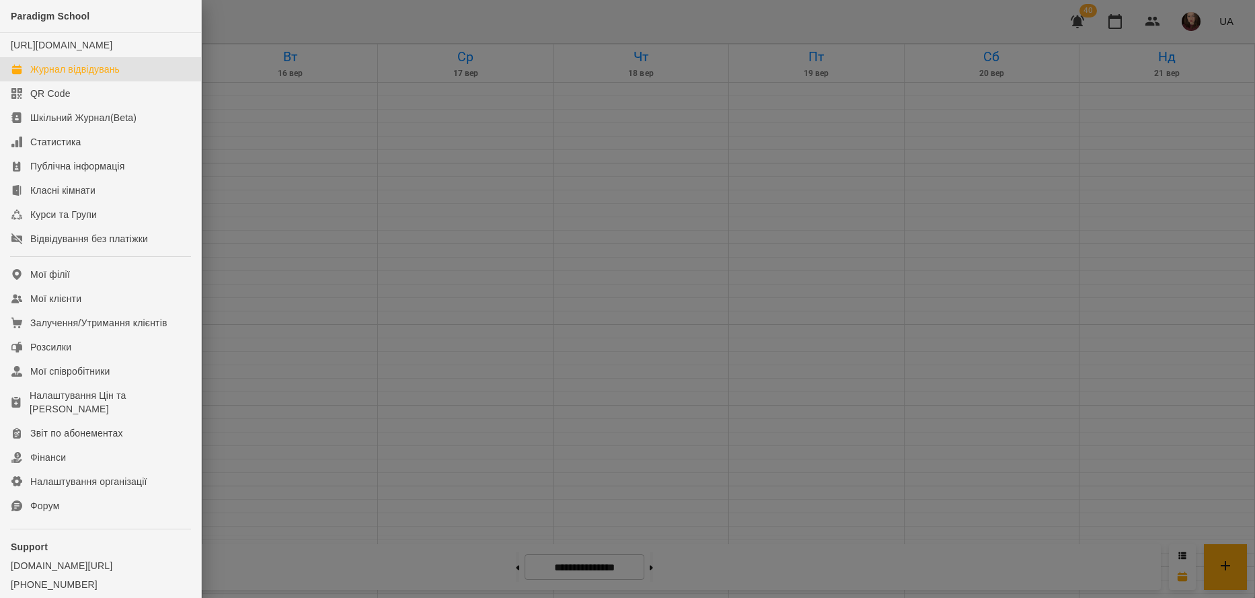
click at [414, 219] on div at bounding box center [627, 299] width 1255 height 598
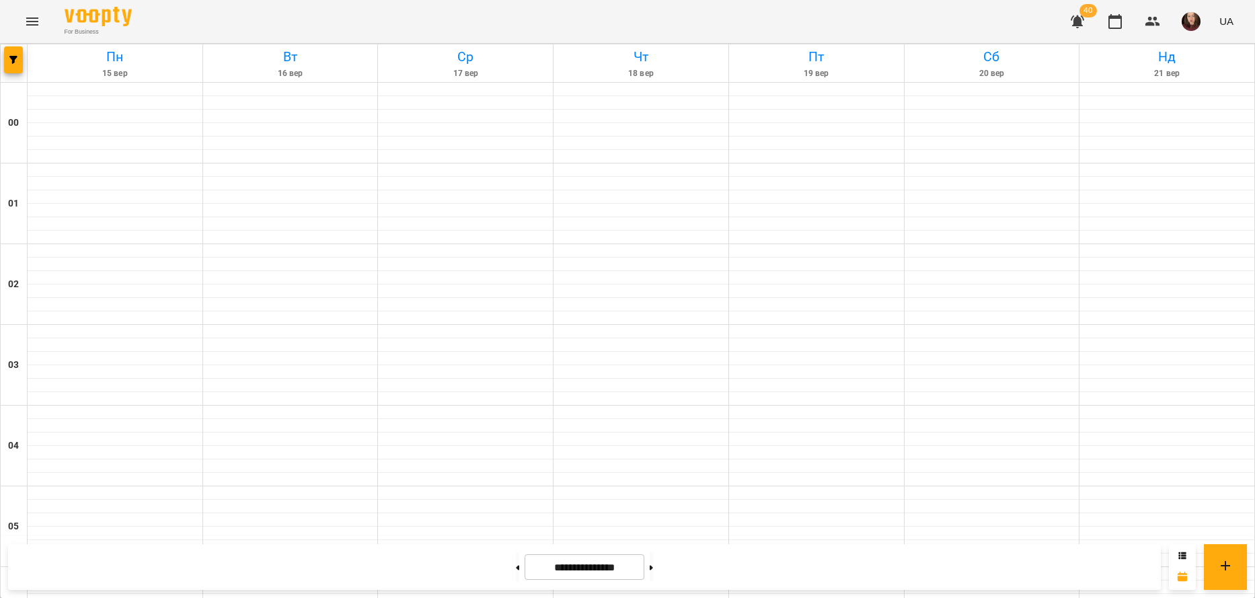
click at [35, 22] on icon "Menu" at bounding box center [32, 21] width 16 height 16
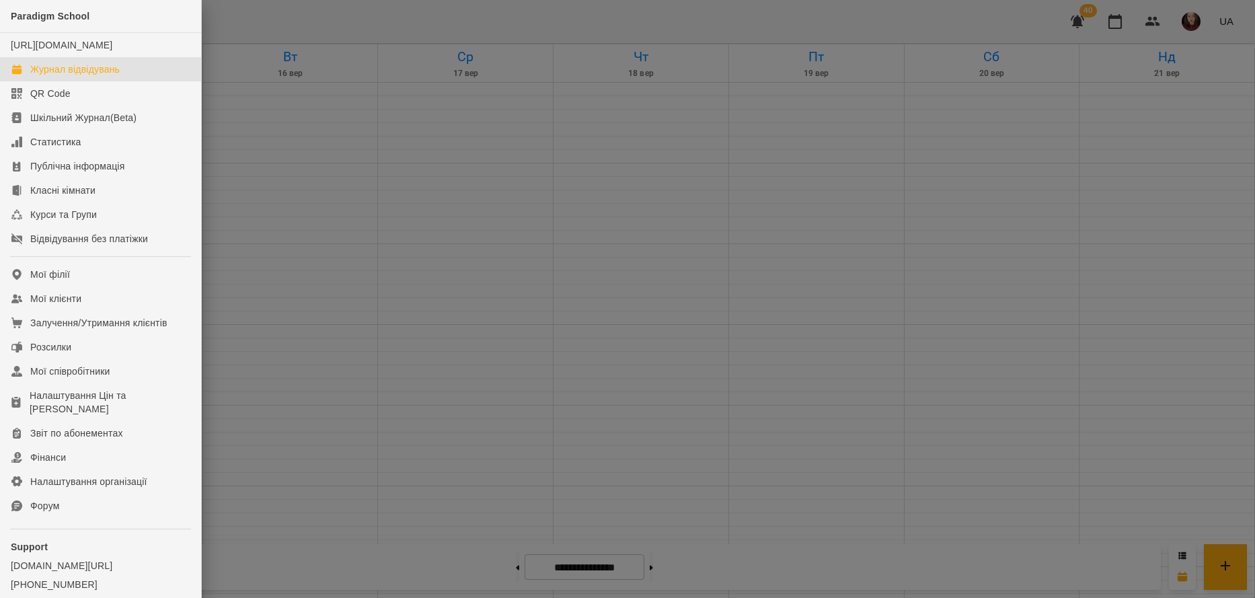
click at [110, 76] on div "Журнал відвідувань" at bounding box center [74, 69] width 89 height 13
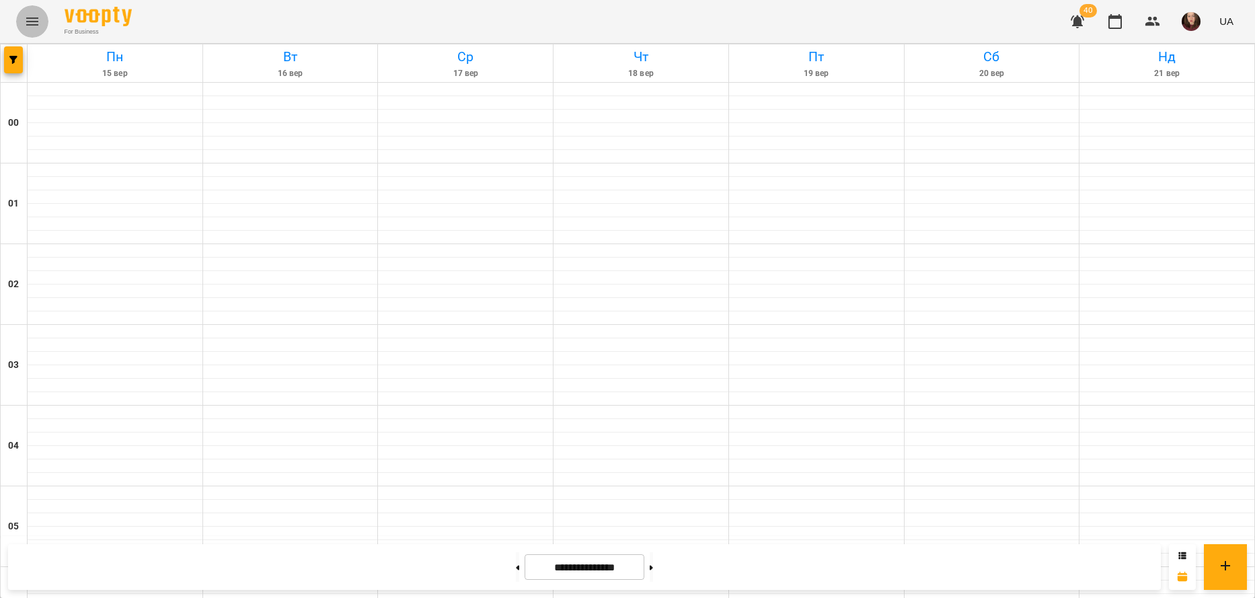
click at [34, 24] on icon "Menu" at bounding box center [32, 21] width 16 height 16
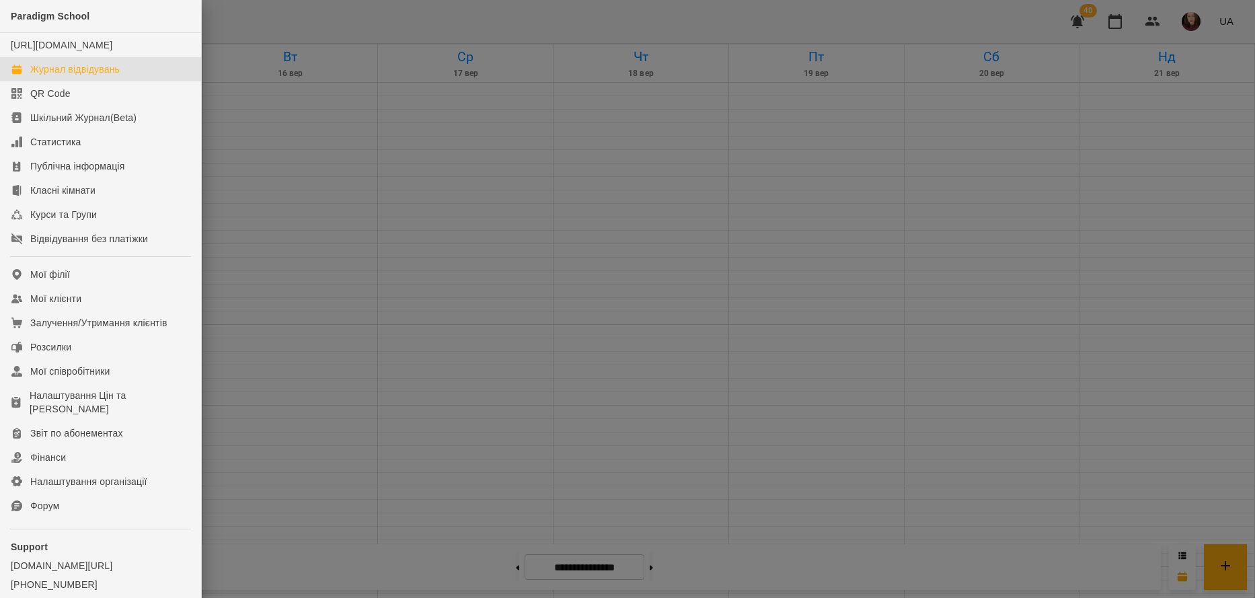
click at [324, 95] on div at bounding box center [627, 299] width 1255 height 598
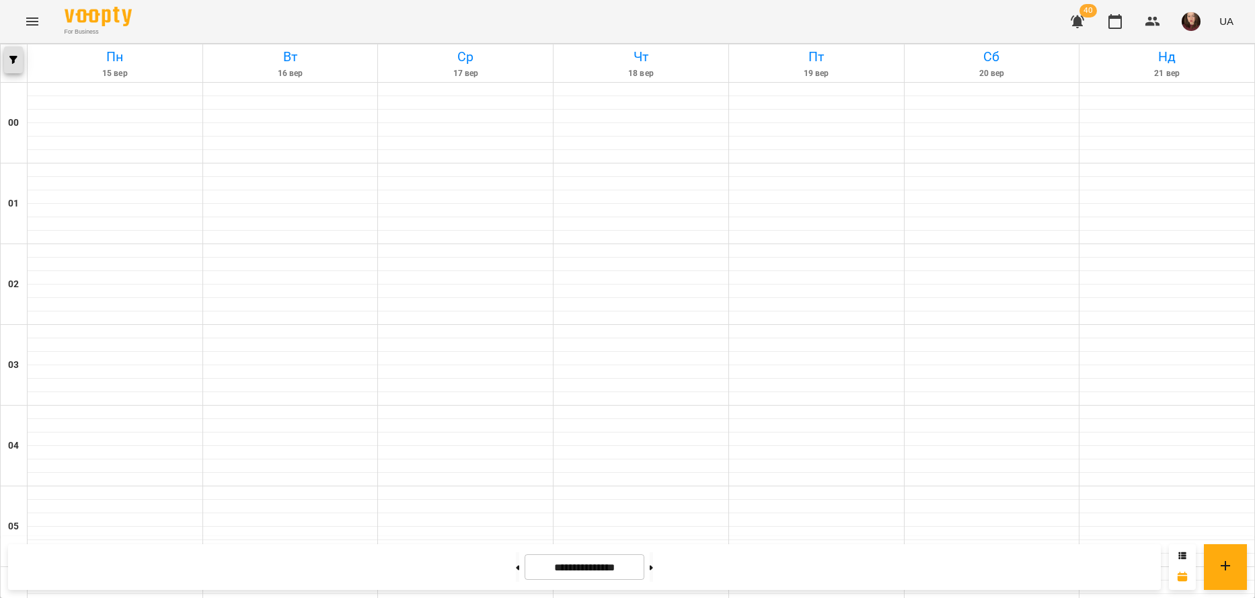
click at [13, 58] on icon "button" at bounding box center [13, 60] width 8 height 8
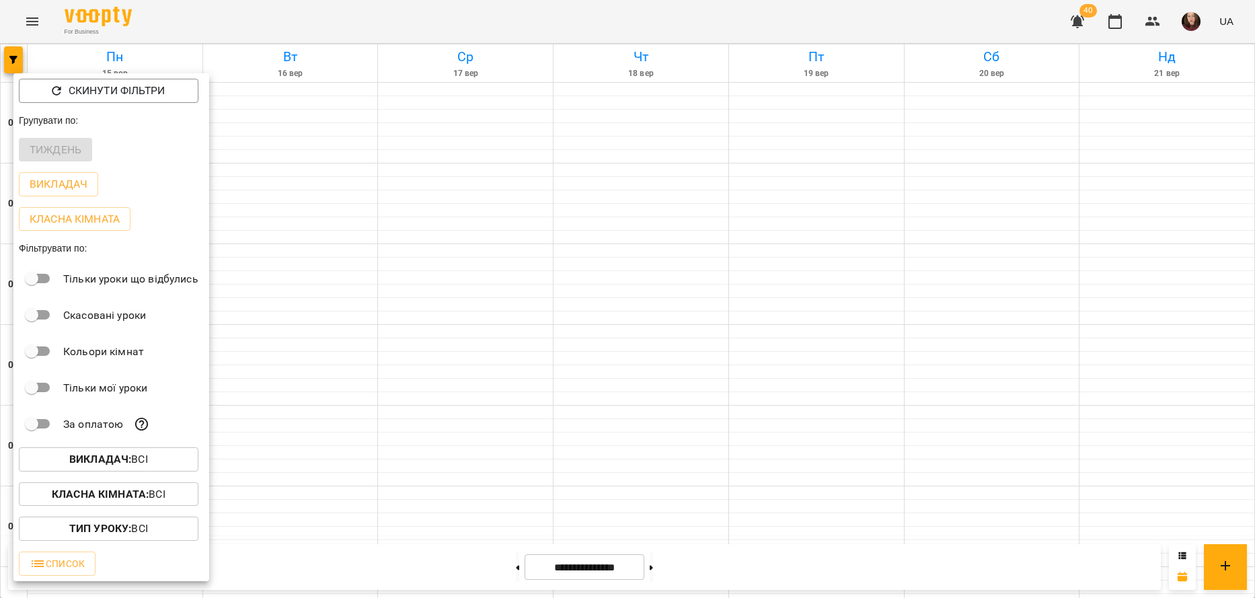
click at [392, 137] on div at bounding box center [627, 299] width 1255 height 598
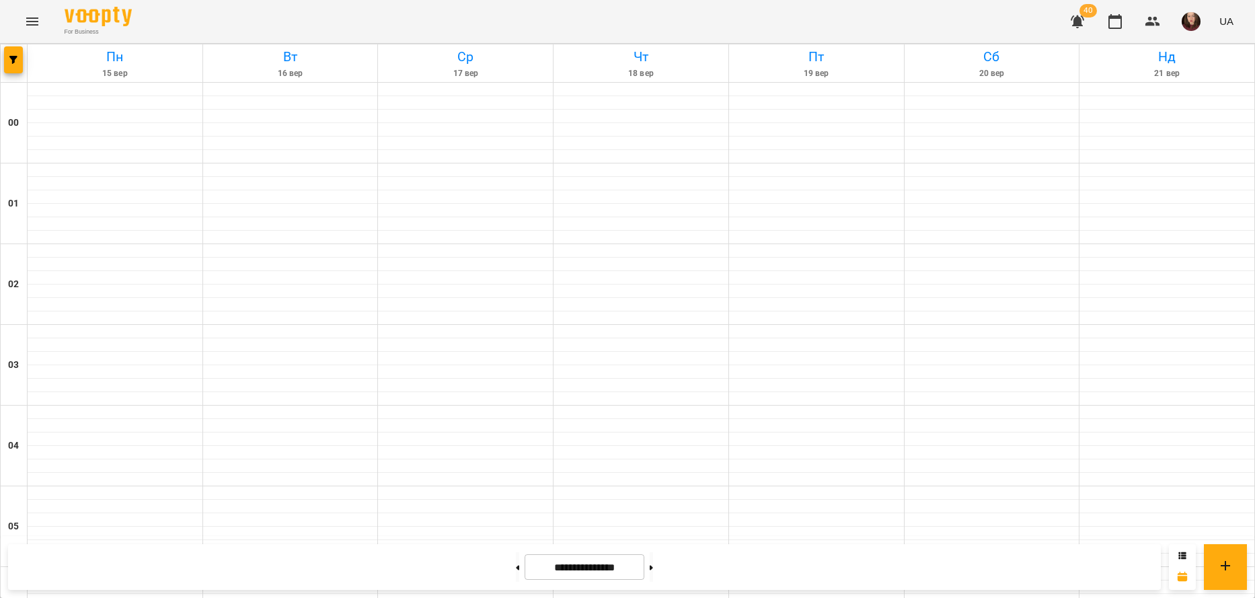
scroll to position [1213, 0]
